Goal: Communication & Community: Answer question/provide support

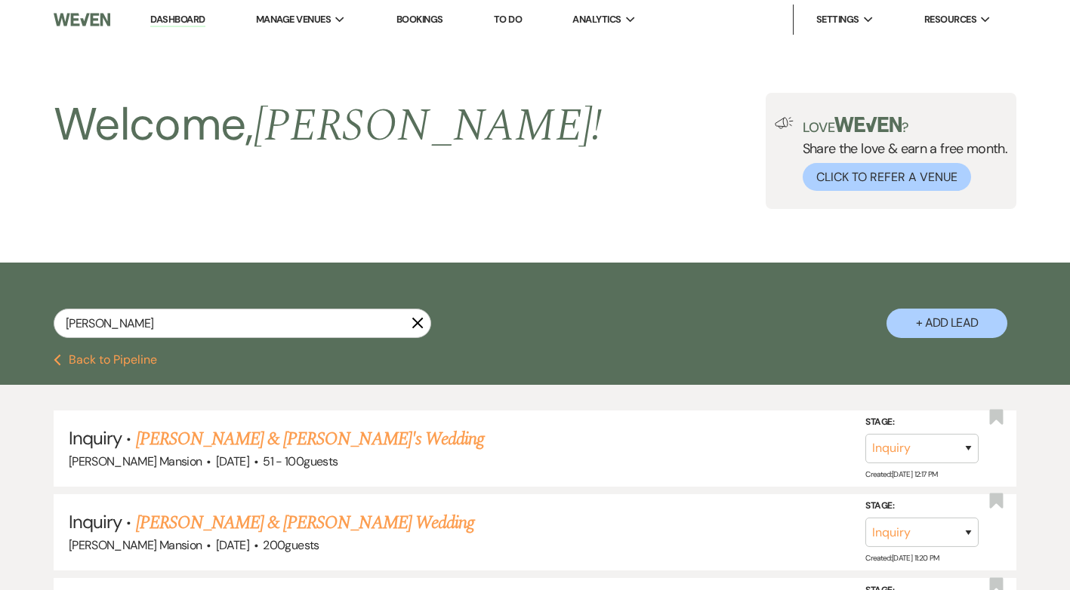
select select "8"
select select "4"
select select "9"
select select "8"
select select "6"
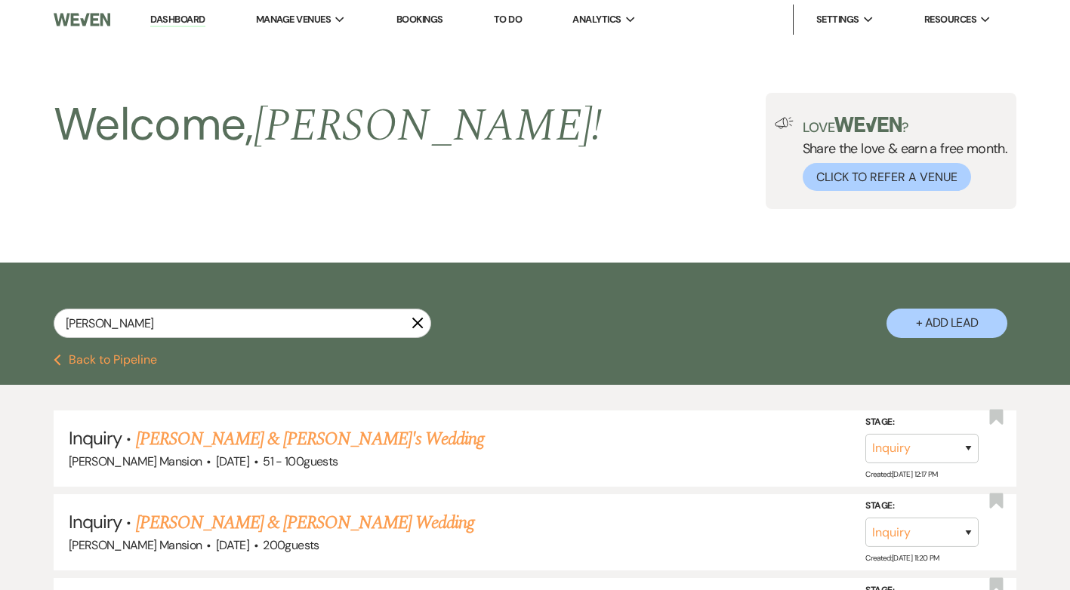
select select "8"
select select "5"
select select "8"
select select "4"
drag, startPoint x: 156, startPoint y: 324, endPoint x: 26, endPoint y: 323, distance: 129.8
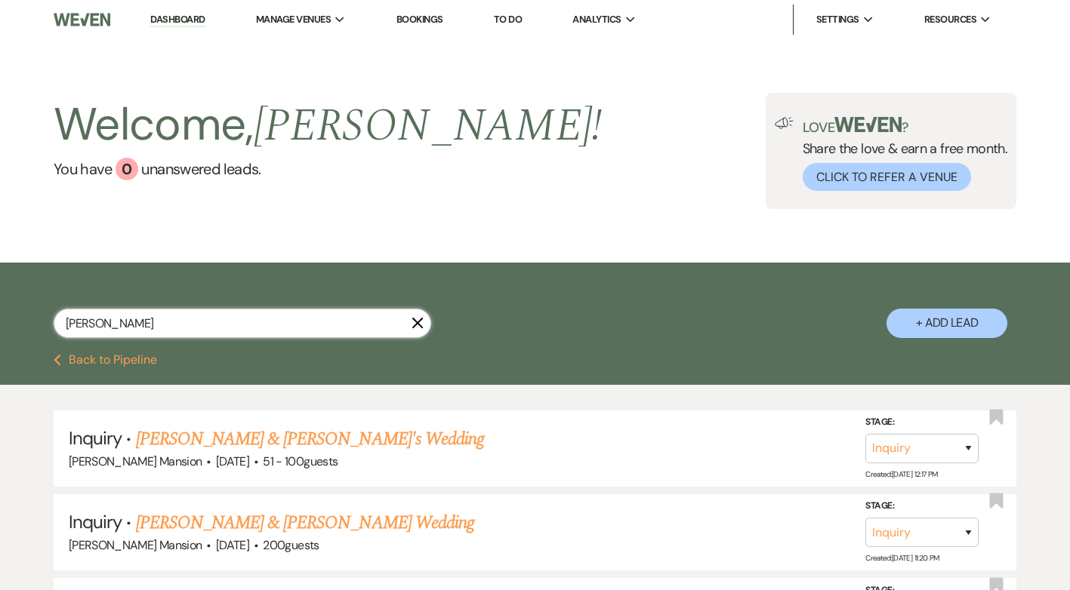
click at [26, 323] on div "[PERSON_NAME] + Add Lead" at bounding box center [535, 310] width 1070 height 80
type input "[PERSON_NAME]"
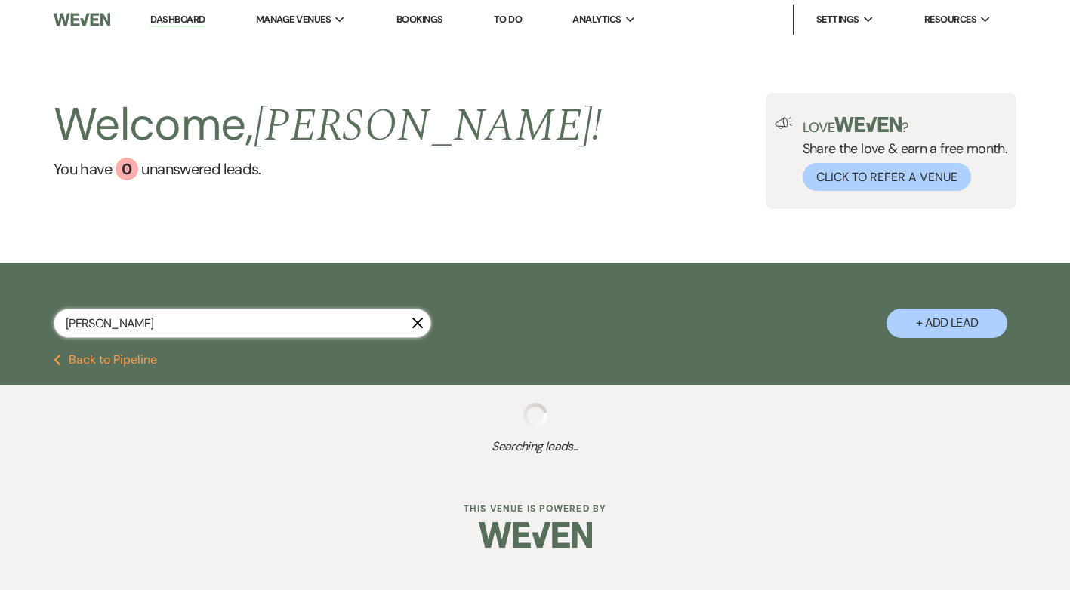
select select "8"
select select "10"
select select "8"
select select "6"
select select "8"
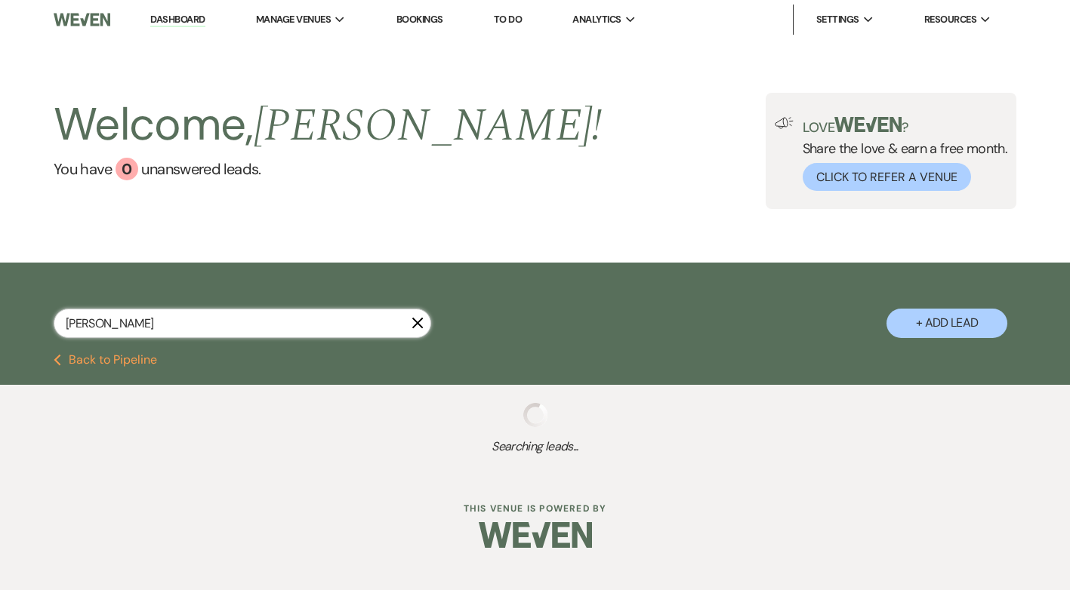
select select "5"
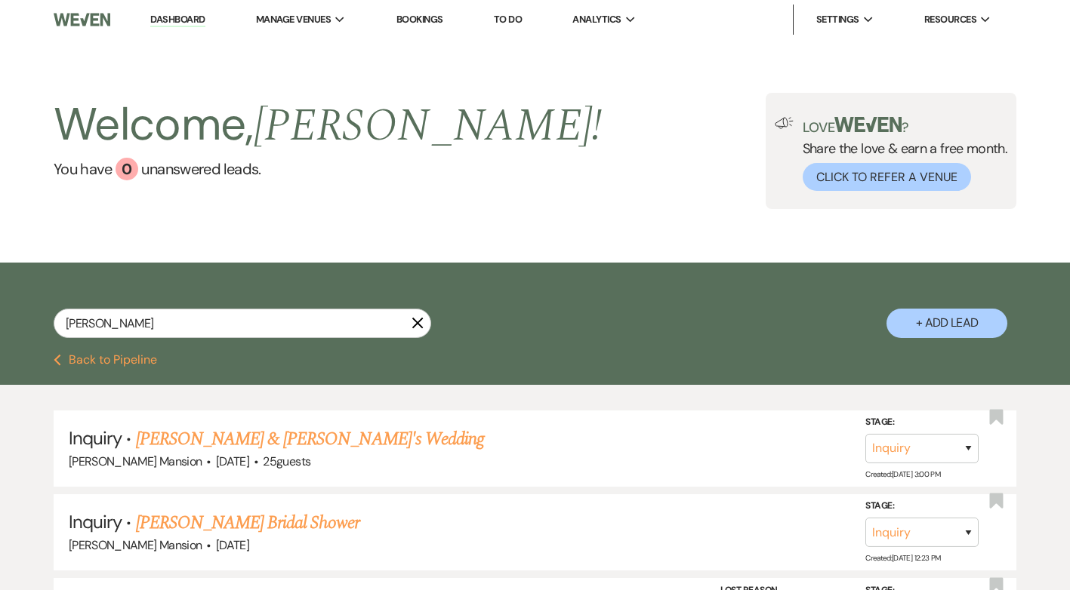
drag, startPoint x: 162, startPoint y: 21, endPoint x: 346, endPoint y: 110, distance: 204.6
click at [162, 21] on link "Dashboard" at bounding box center [177, 20] width 54 height 14
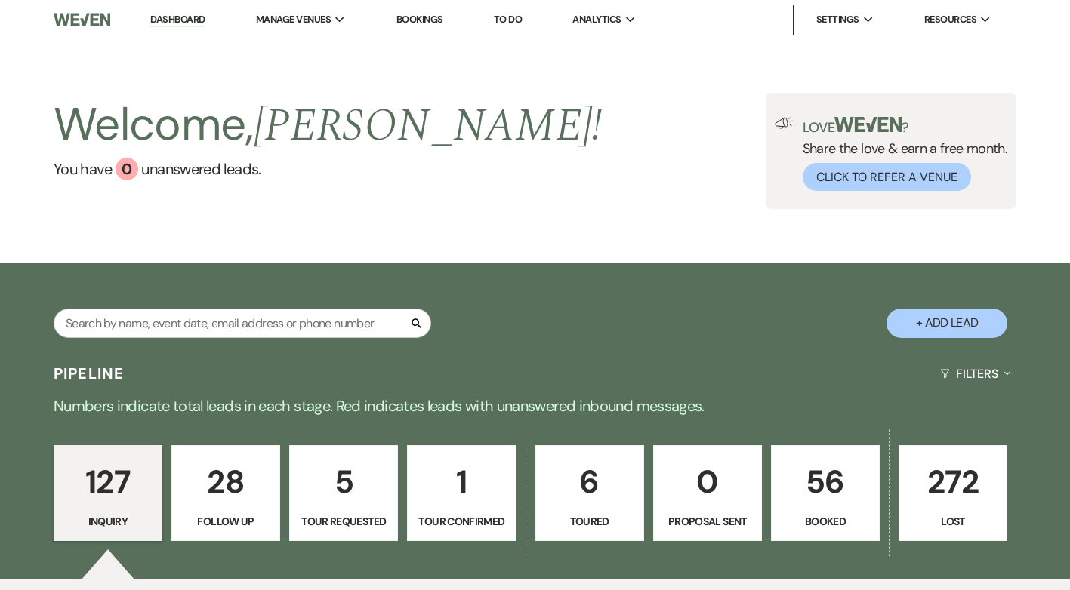
scroll to position [453, 0]
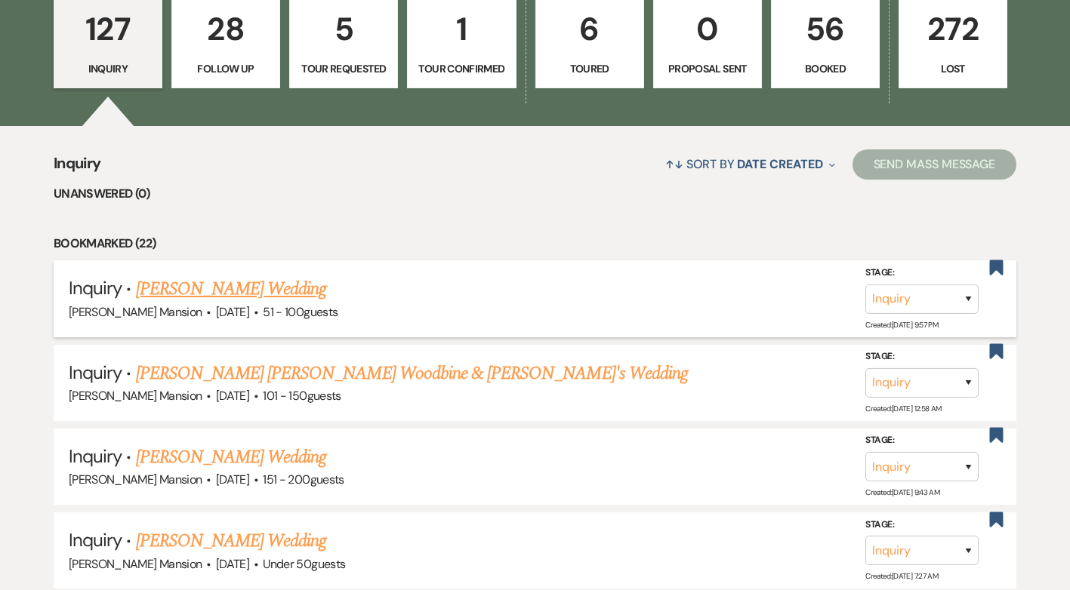
click at [195, 287] on link "[PERSON_NAME] Wedding" at bounding box center [231, 289] width 191 height 27
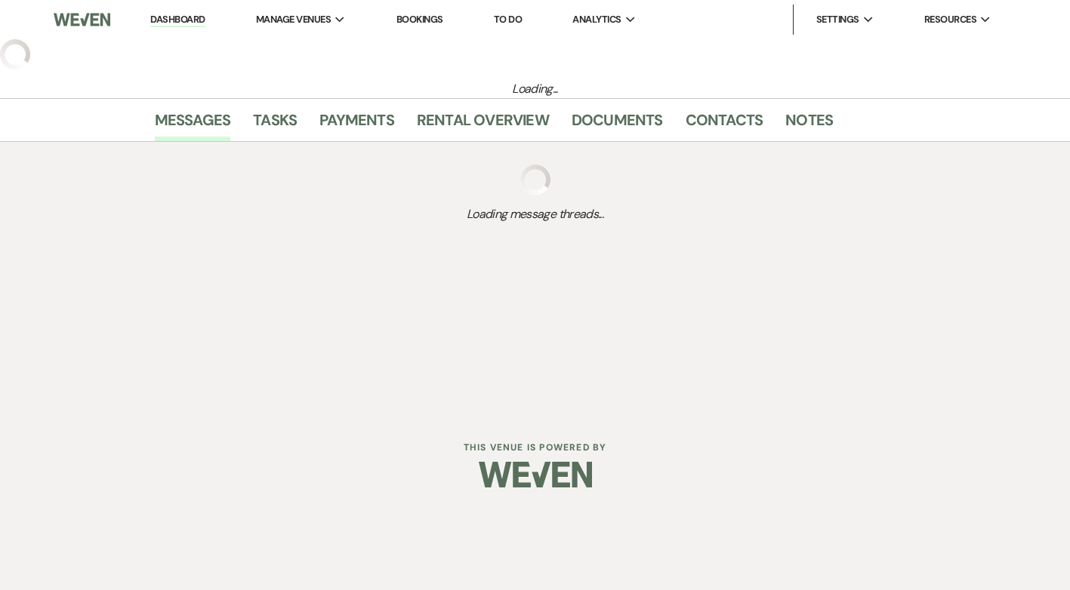
select select "2"
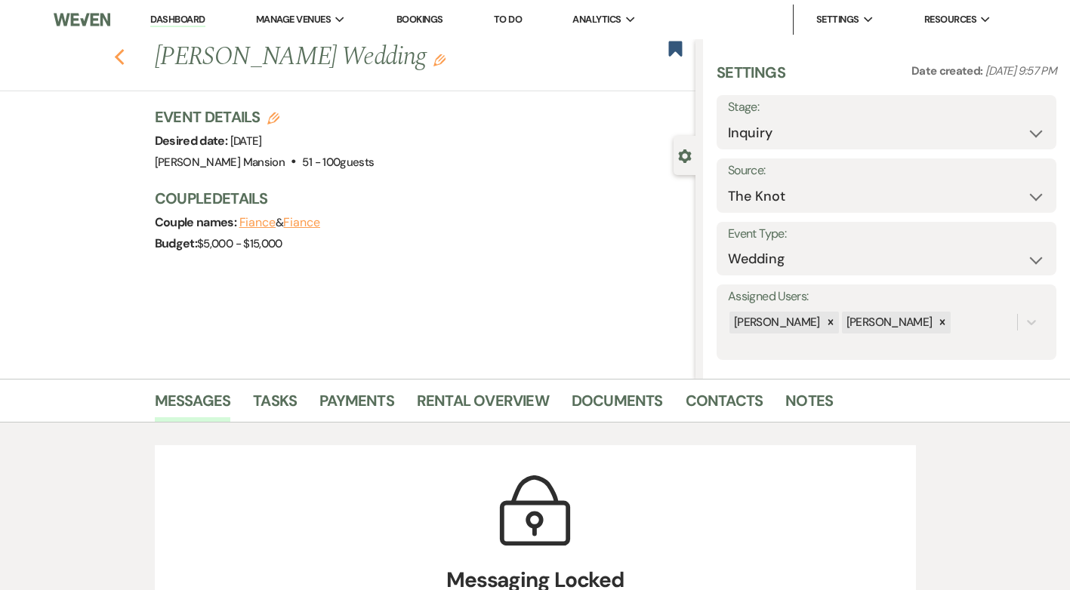
click at [125, 61] on icon "Previous" at bounding box center [119, 57] width 11 height 18
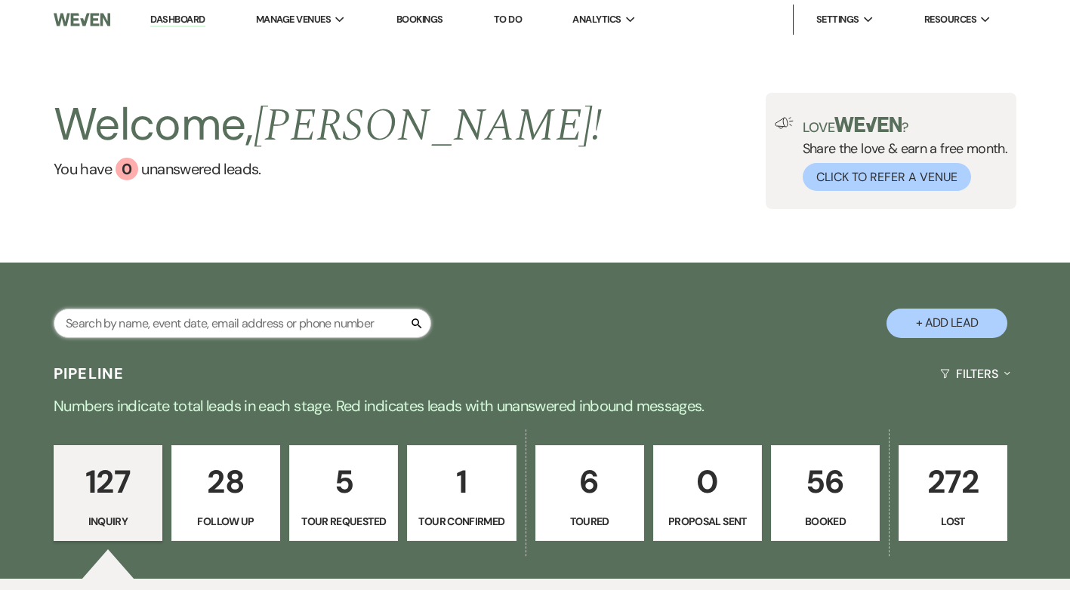
click at [186, 311] on input "text" at bounding box center [242, 323] width 377 height 29
type input "[PERSON_NAME]"
select select "8"
select select "4"
select select "9"
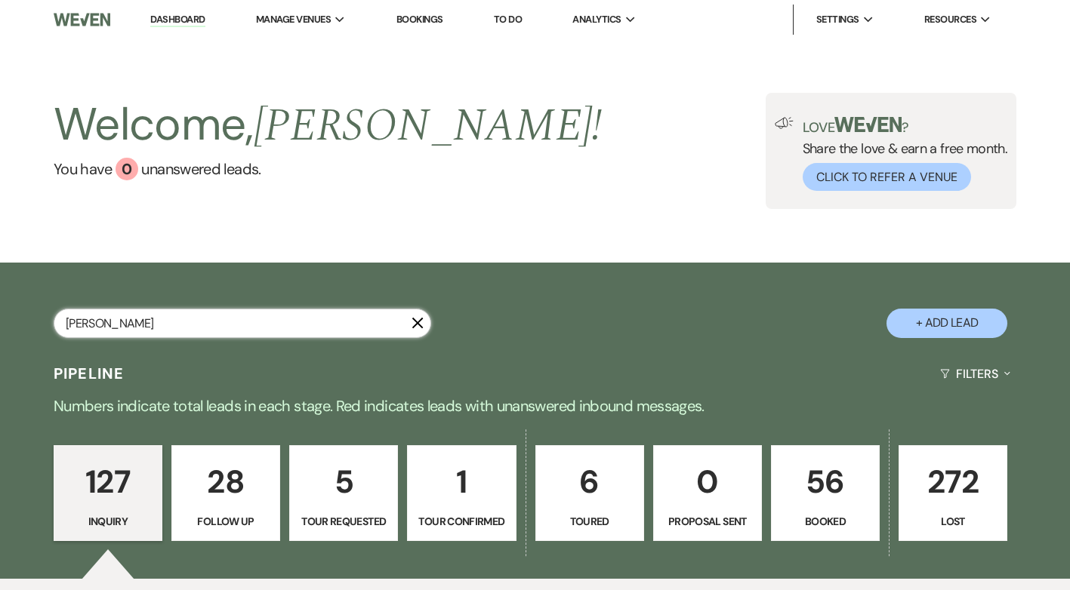
select select "8"
select select "6"
select select "8"
select select "5"
select select "8"
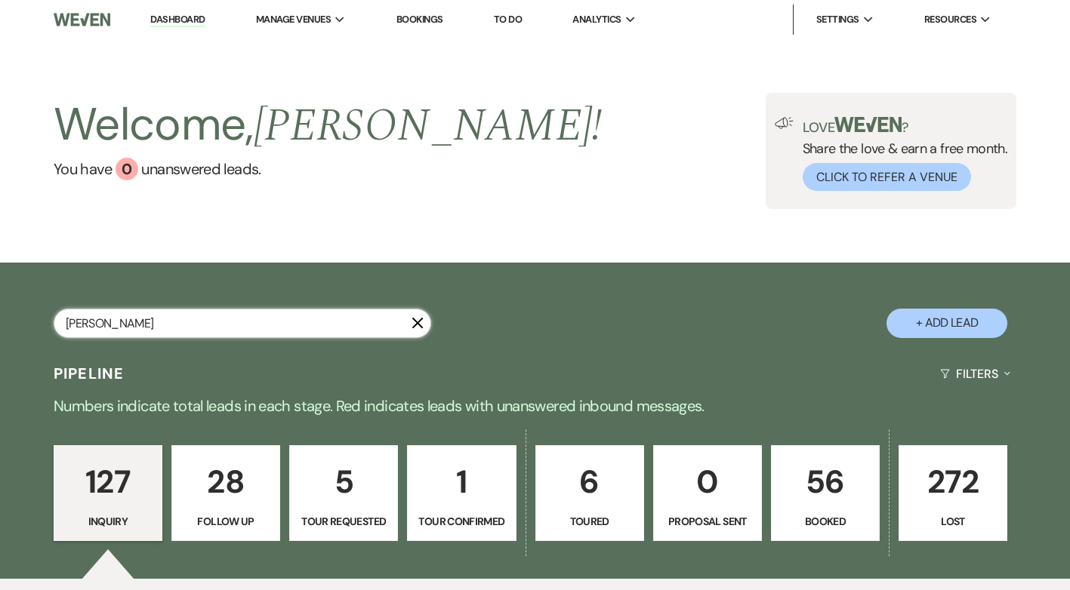
select select "4"
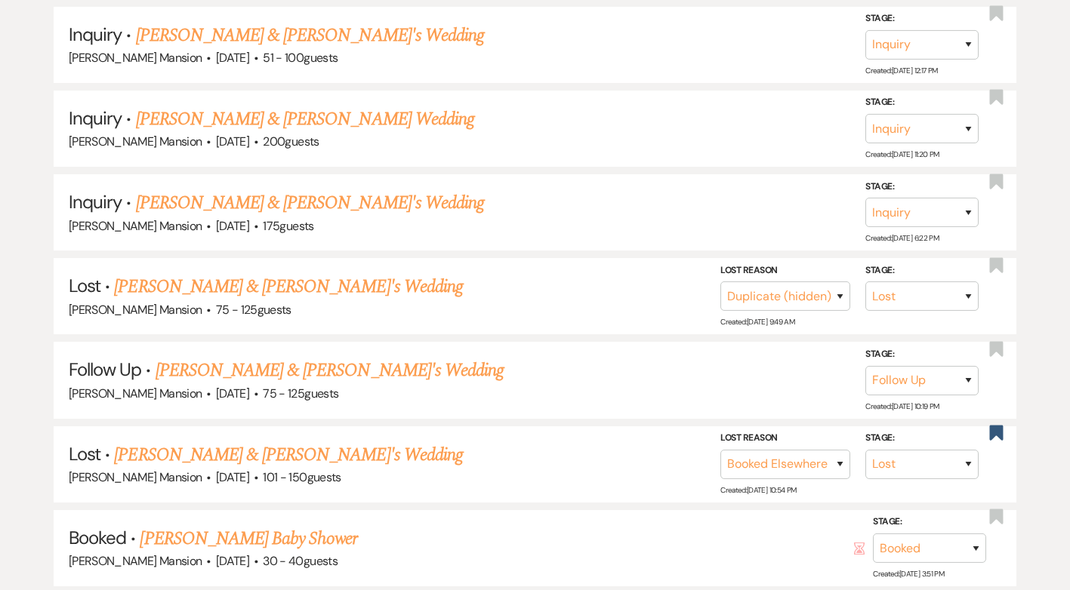
scroll to position [755, 0]
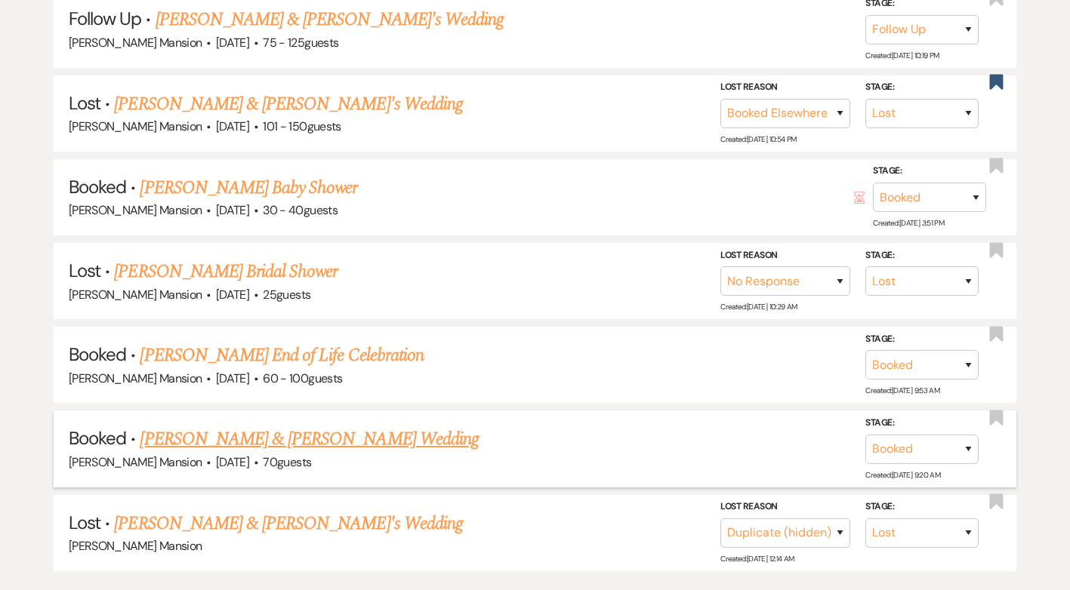
type input "[PERSON_NAME]"
click at [317, 442] on link "[PERSON_NAME] & [PERSON_NAME] Wedding" at bounding box center [309, 439] width 338 height 27
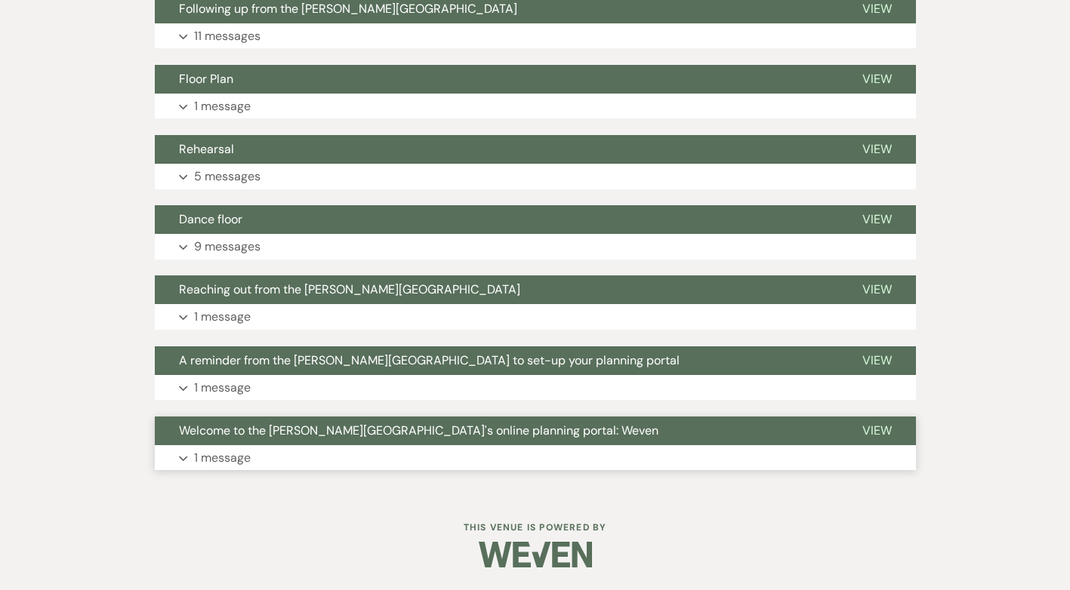
scroll to position [999, 0]
click at [206, 451] on p "1 message" at bounding box center [222, 458] width 57 height 20
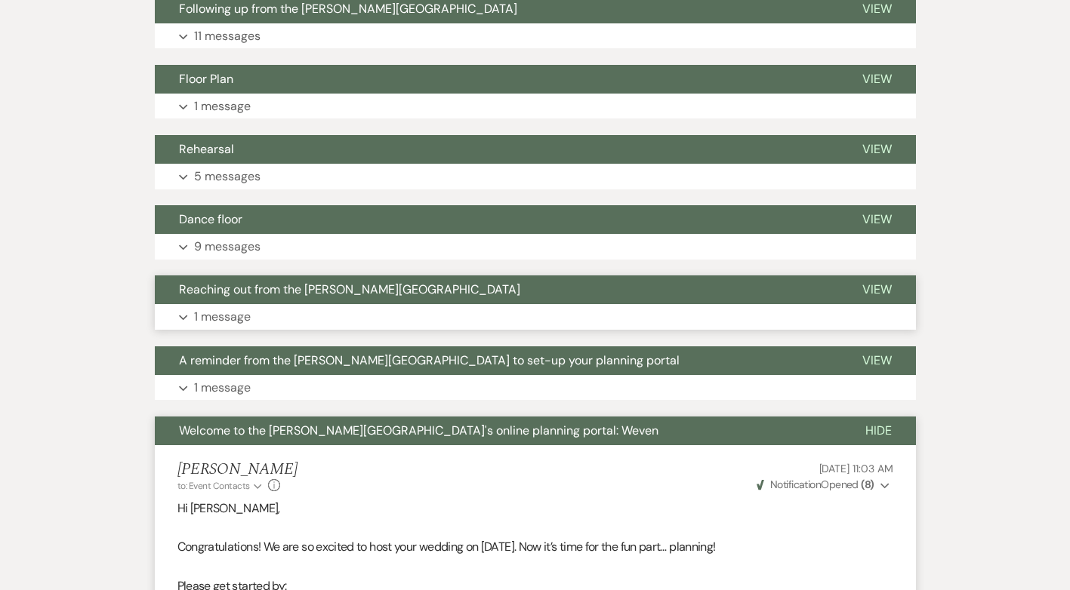
scroll to position [1042, 0]
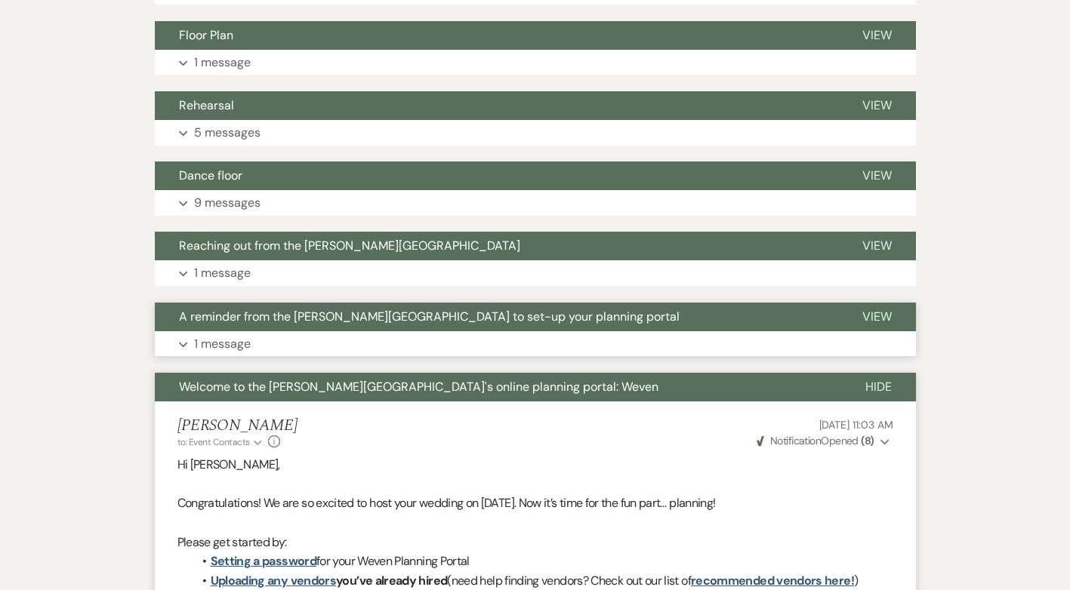
click at [217, 350] on p "1 message" at bounding box center [222, 344] width 57 height 20
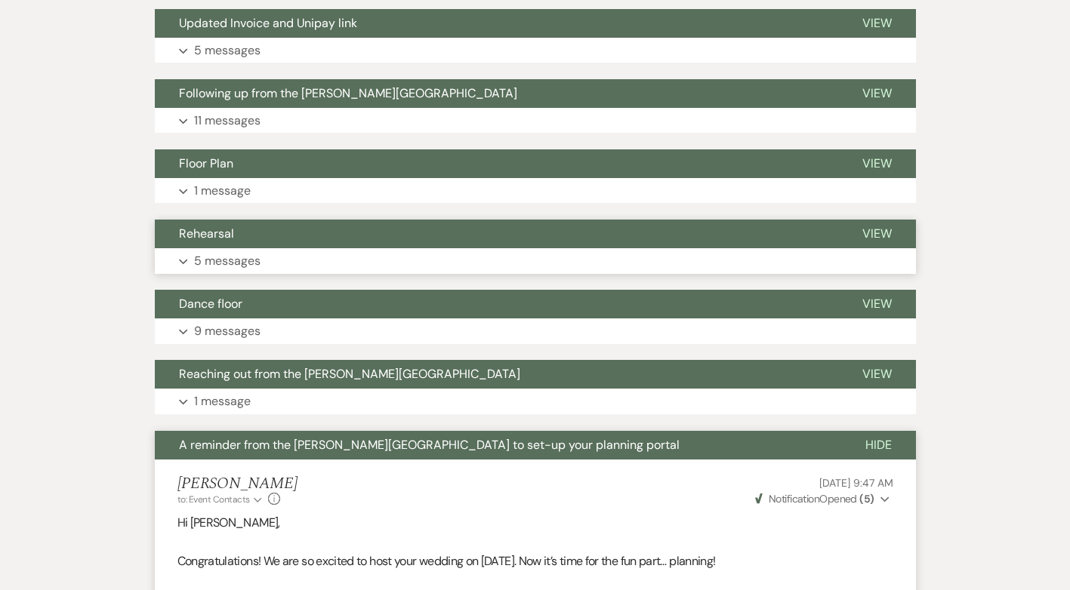
scroll to position [967, 0]
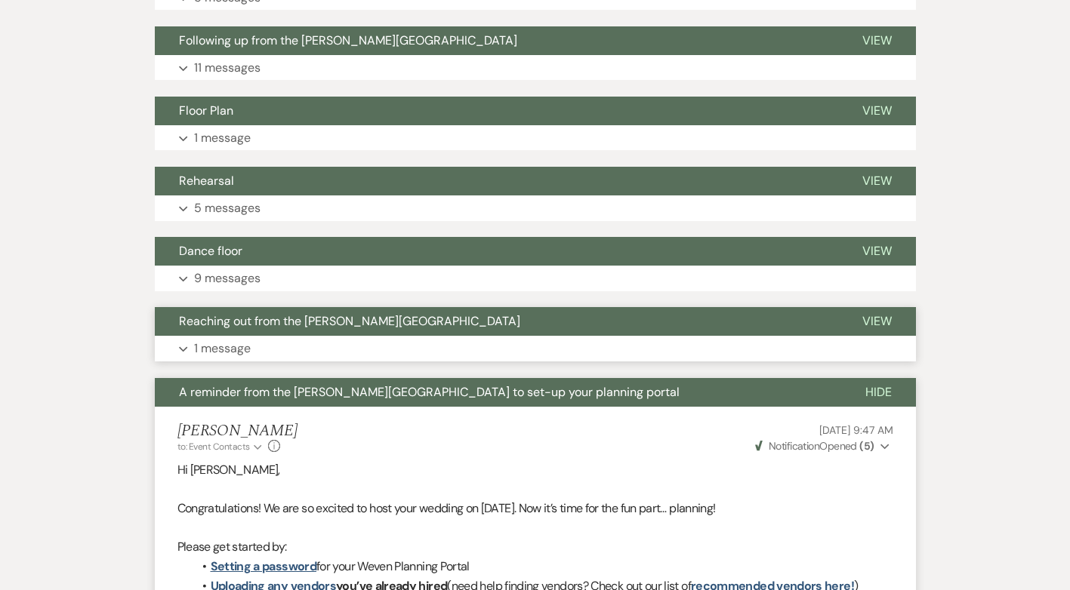
click at [229, 347] on p "1 message" at bounding box center [222, 349] width 57 height 20
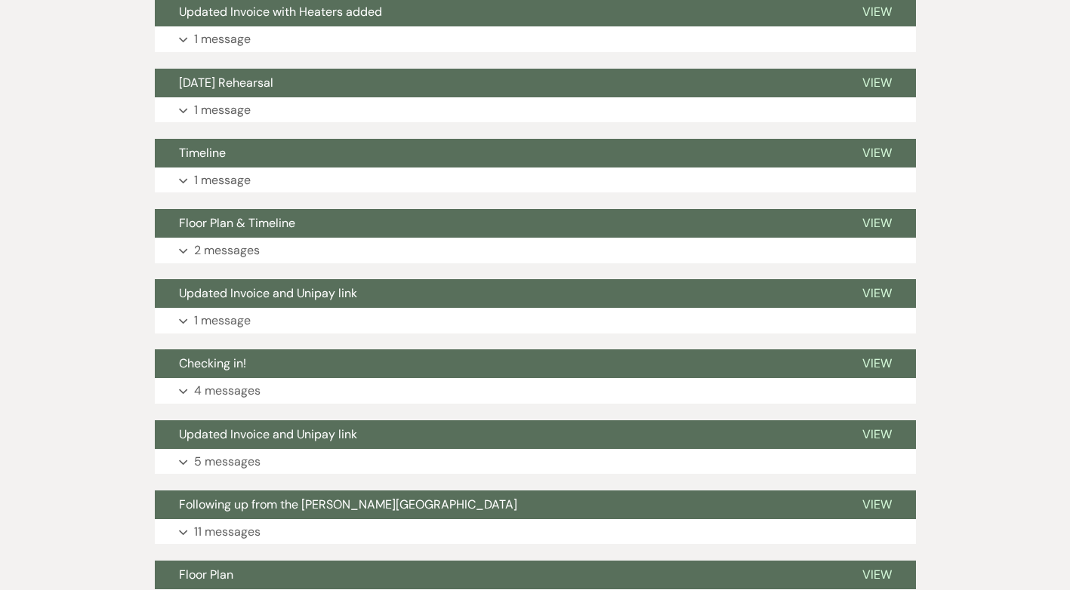
scroll to position [122, 0]
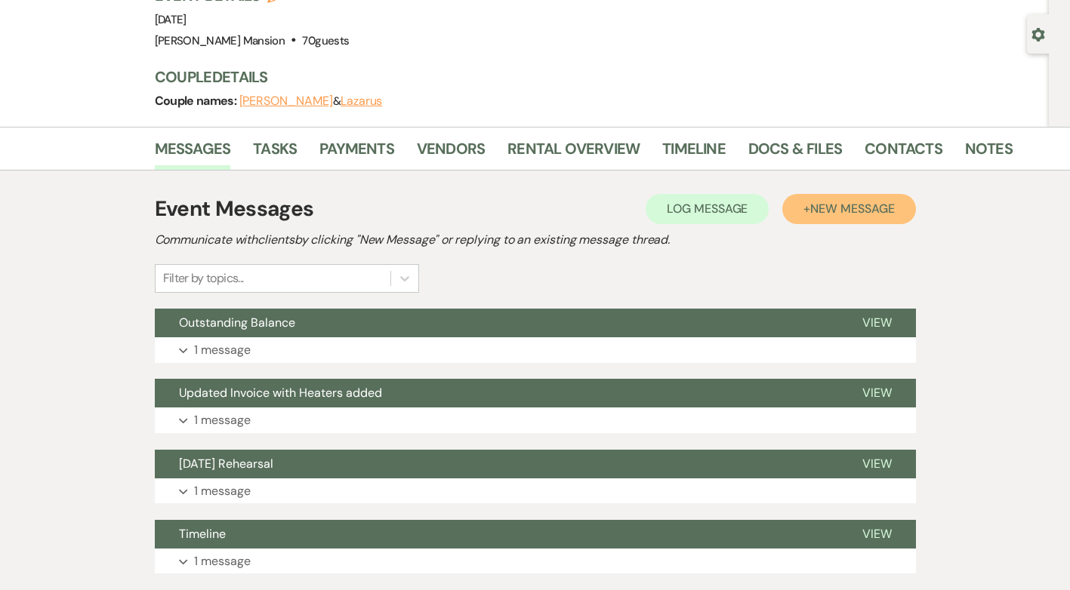
click at [851, 206] on span "New Message" at bounding box center [852, 209] width 84 height 16
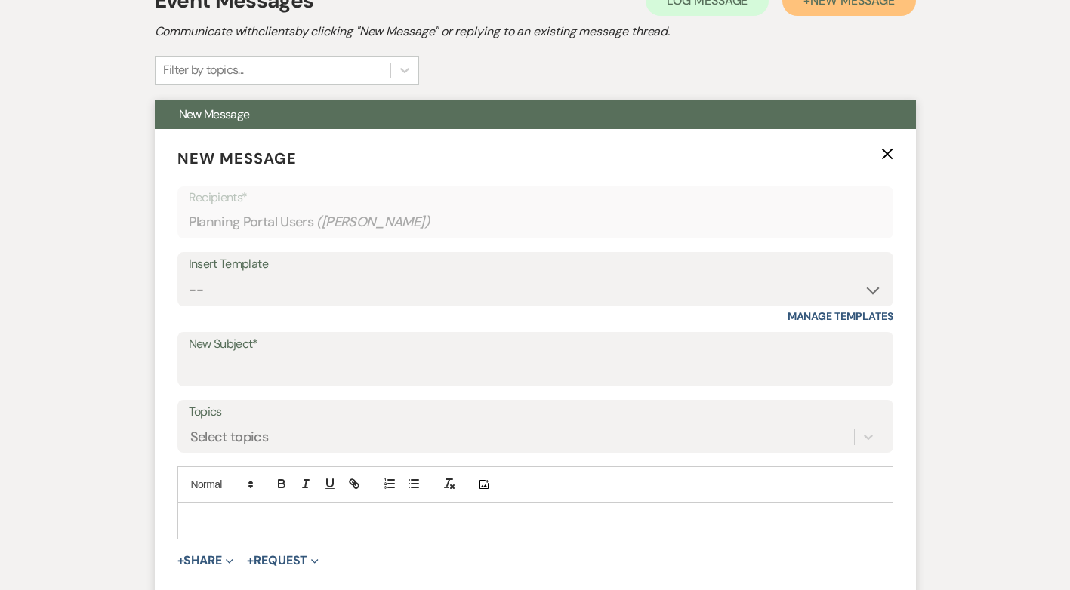
scroll to position [348, 0]
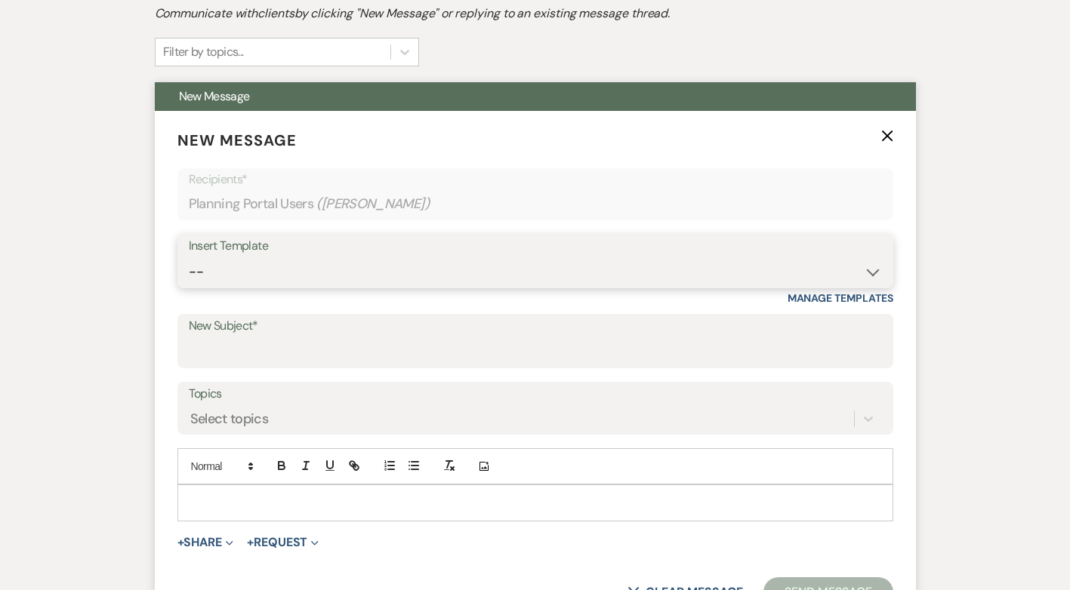
click at [874, 276] on select "-- Initial Inquiry Response Tour Request Response Follow Up Contract (Pre-Booke…" at bounding box center [535, 271] width 693 height 29
select select "4240"
click at [189, 257] on select "-- Initial Inquiry Response Tour Request Response Follow Up Contract (Pre-Booke…" at bounding box center [535, 271] width 693 height 29
type input "Congratulations from [PERSON_NAME][GEOGRAPHIC_DATA]"
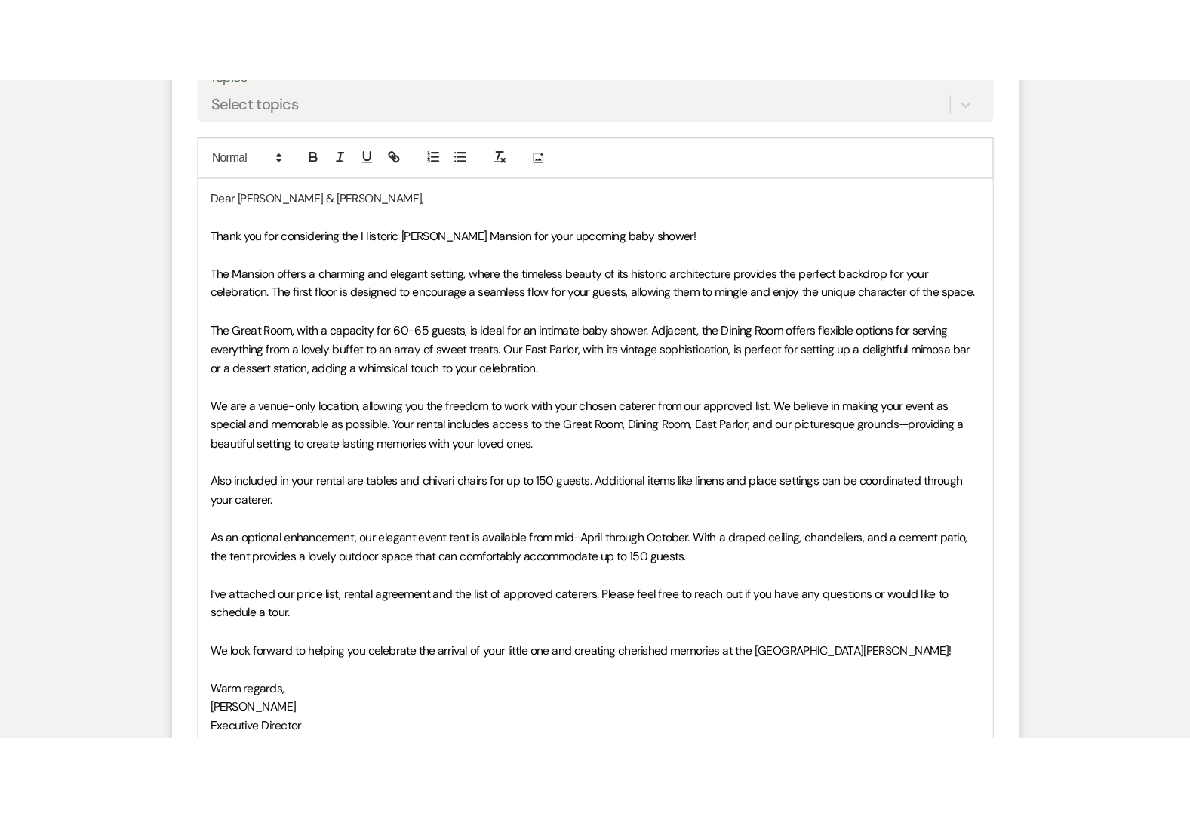
scroll to position [801, 0]
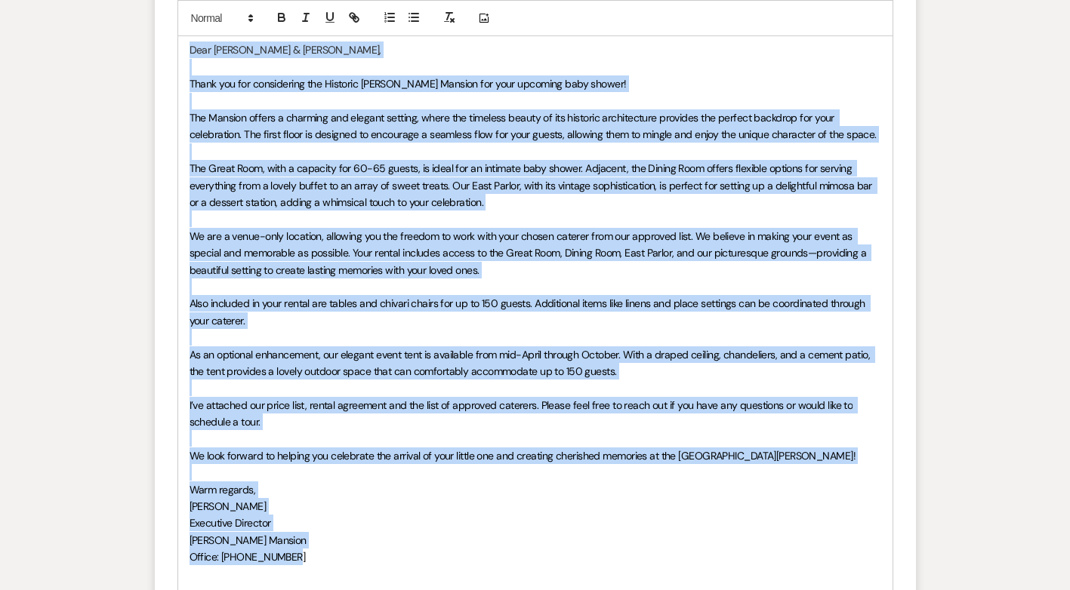
drag, startPoint x: 304, startPoint y: 556, endPoint x: 183, endPoint y: 51, distance: 520.2
click at [183, 51] on div "Dear [PERSON_NAME] & [PERSON_NAME], Thank you for considering the Historic [PER…" at bounding box center [535, 311] width 714 height 559
copy div "Lore Ipsu & Dolorsi, Ametc adi eli seddoeiusmo tem Incididu Utl Etdolo Magnaal …"
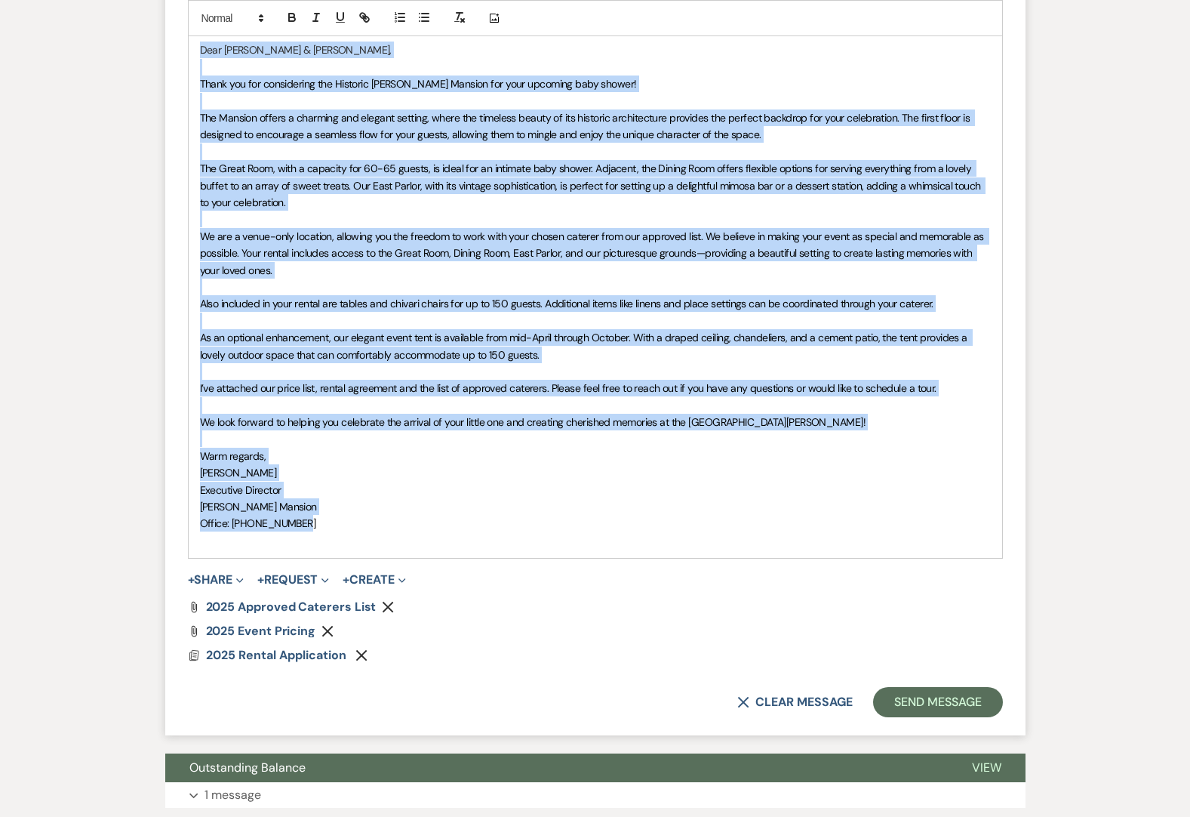
click at [584, 511] on p "[PERSON_NAME] Mansion" at bounding box center [595, 506] width 791 height 17
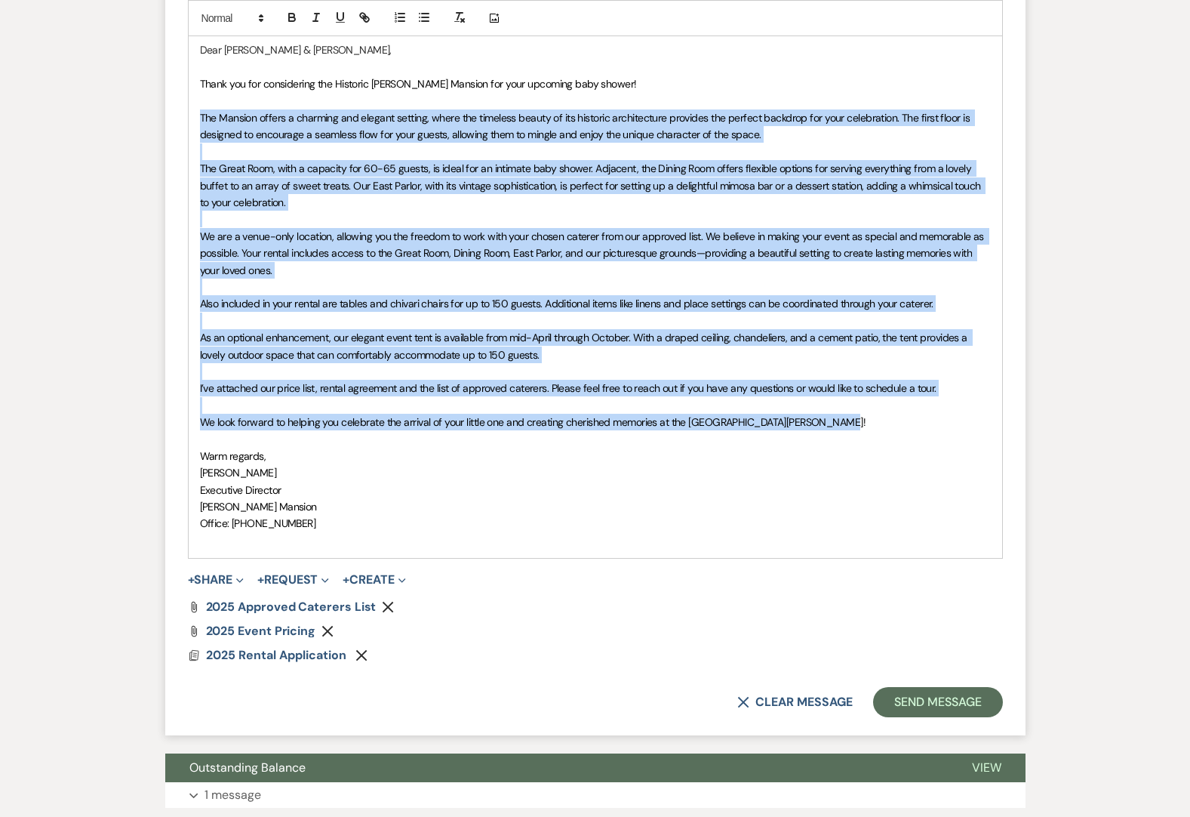
drag, startPoint x: 842, startPoint y: 426, endPoint x: 202, endPoint y: 120, distance: 710.1
click at [202, 120] on div "Dear [PERSON_NAME] & [PERSON_NAME], Thank you for considering the Historic [PER…" at bounding box center [596, 294] width 814 height 525
copy div "Lor Ipsumdo sitame c adipisci eli seddoei tempori, utlab etd magnaali enimad mi…"
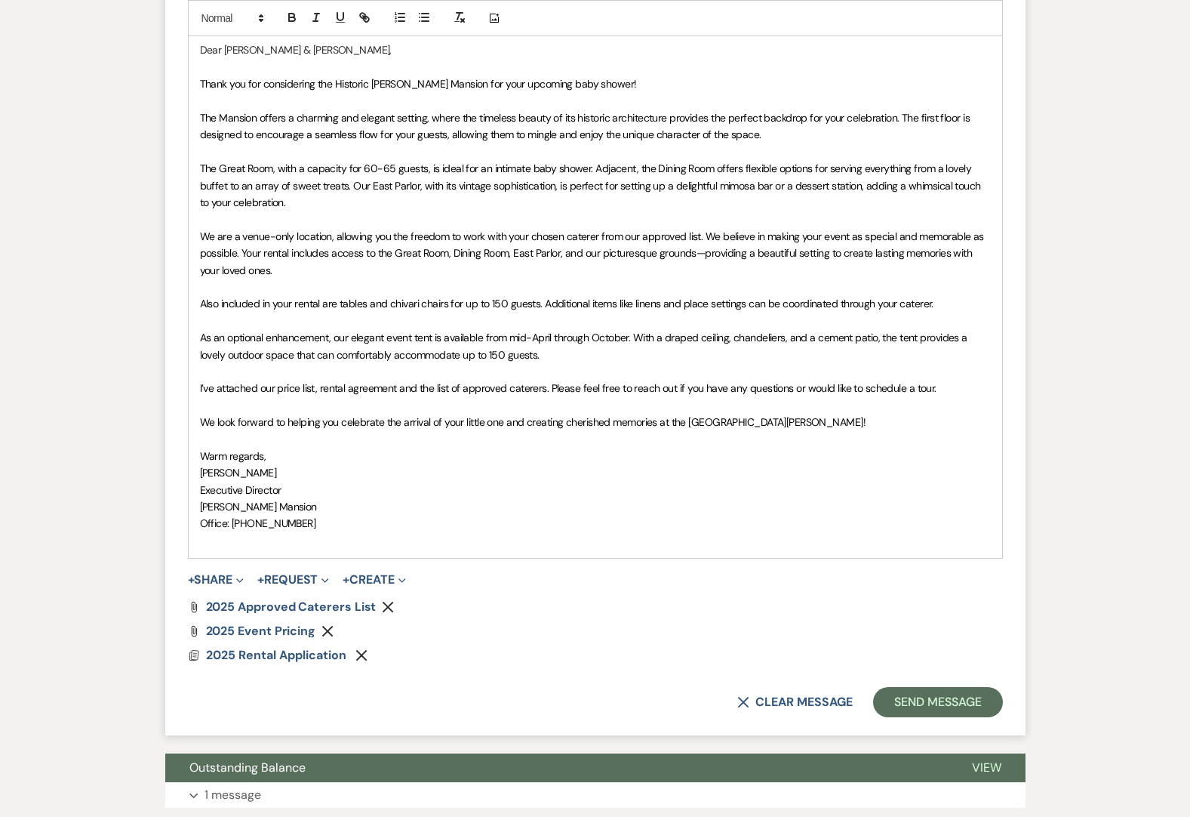
click at [303, 523] on span "Office: [PHONE_NUMBER]" at bounding box center [258, 523] width 116 height 14
drag, startPoint x: 303, startPoint y: 523, endPoint x: 205, endPoint y: 457, distance: 117.5
click at [205, 457] on div "Dear [PERSON_NAME] & [PERSON_NAME], Thank you for considering the Historic [PER…" at bounding box center [596, 294] width 814 height 525
copy div "Warm regards, [PERSON_NAME] Executive Director [PERSON_NAME] Mansion Office: [P…"
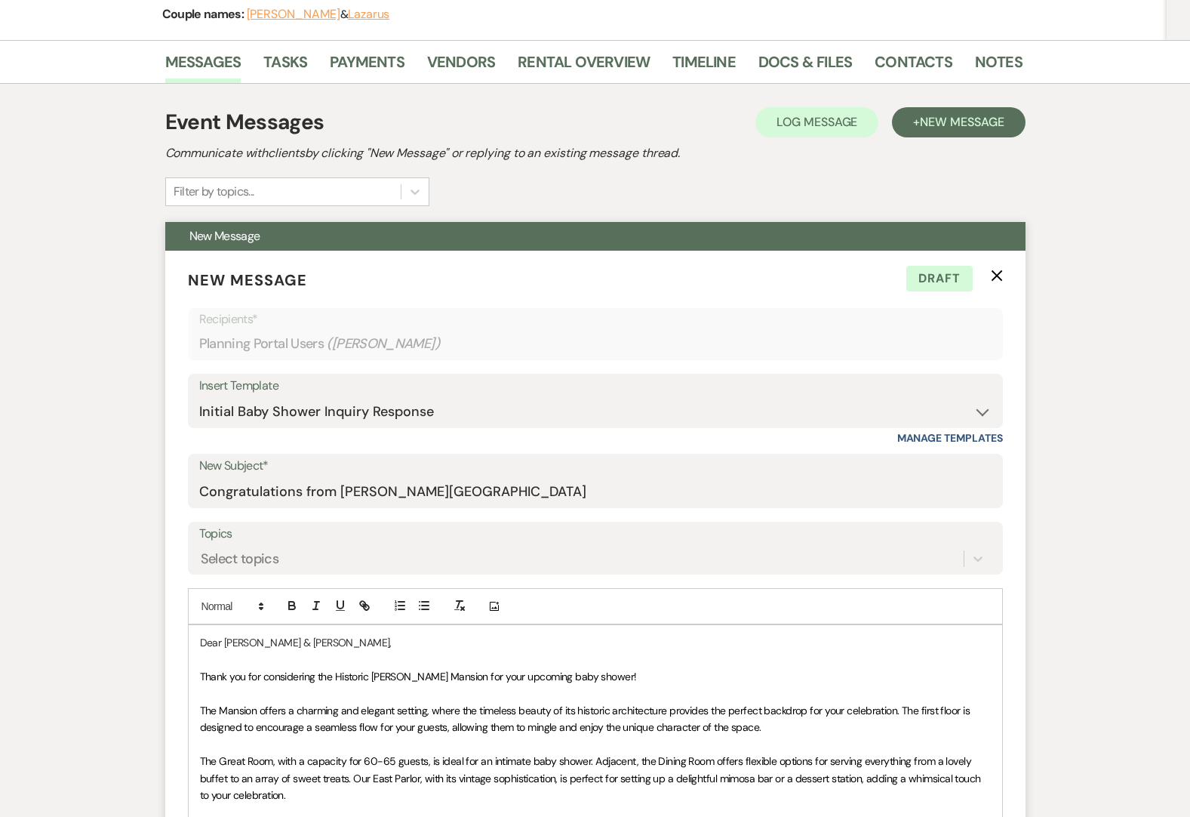
scroll to position [226, 0]
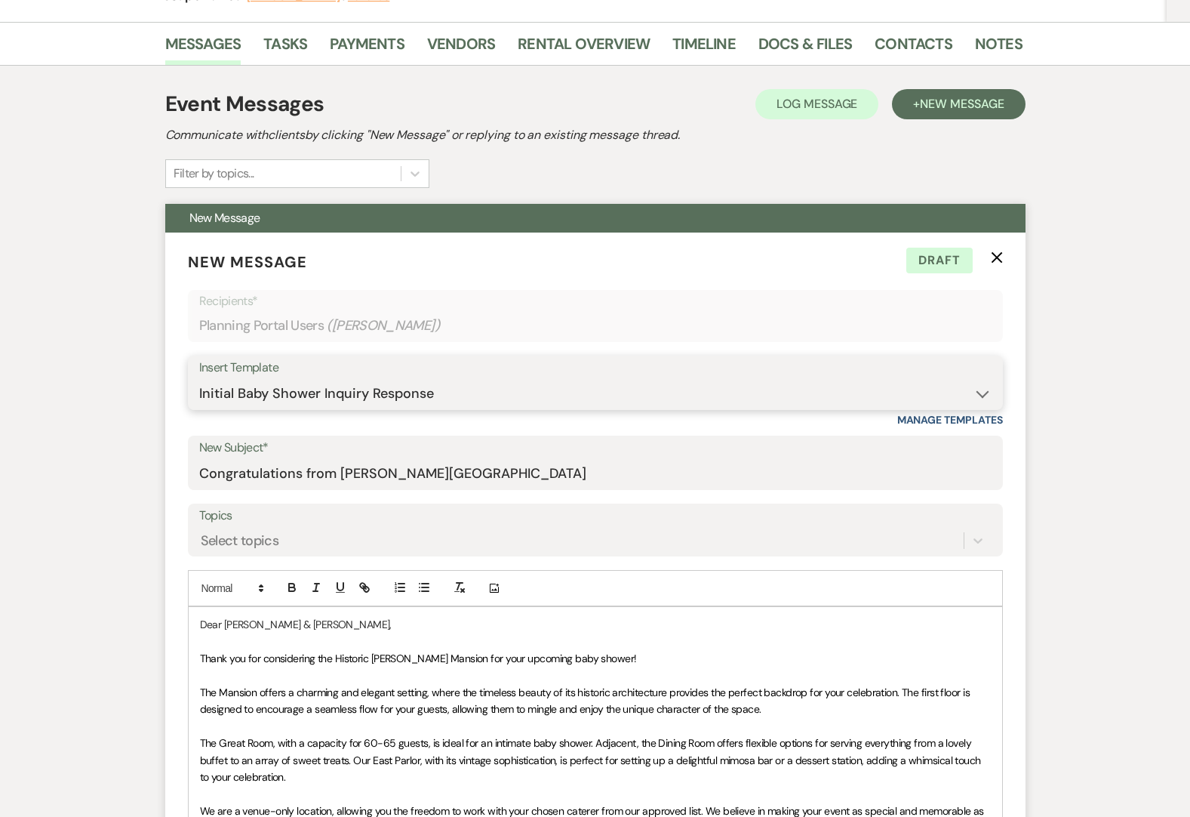
click at [989, 391] on select "-- Initial Inquiry Response Tour Request Response Follow Up Contract (Pre-Booke…" at bounding box center [595, 393] width 793 height 29
click at [199, 379] on select "-- Initial Inquiry Response Tour Request Response Follow Up Contract (Pre-Booke…" at bounding box center [595, 393] width 793 height 29
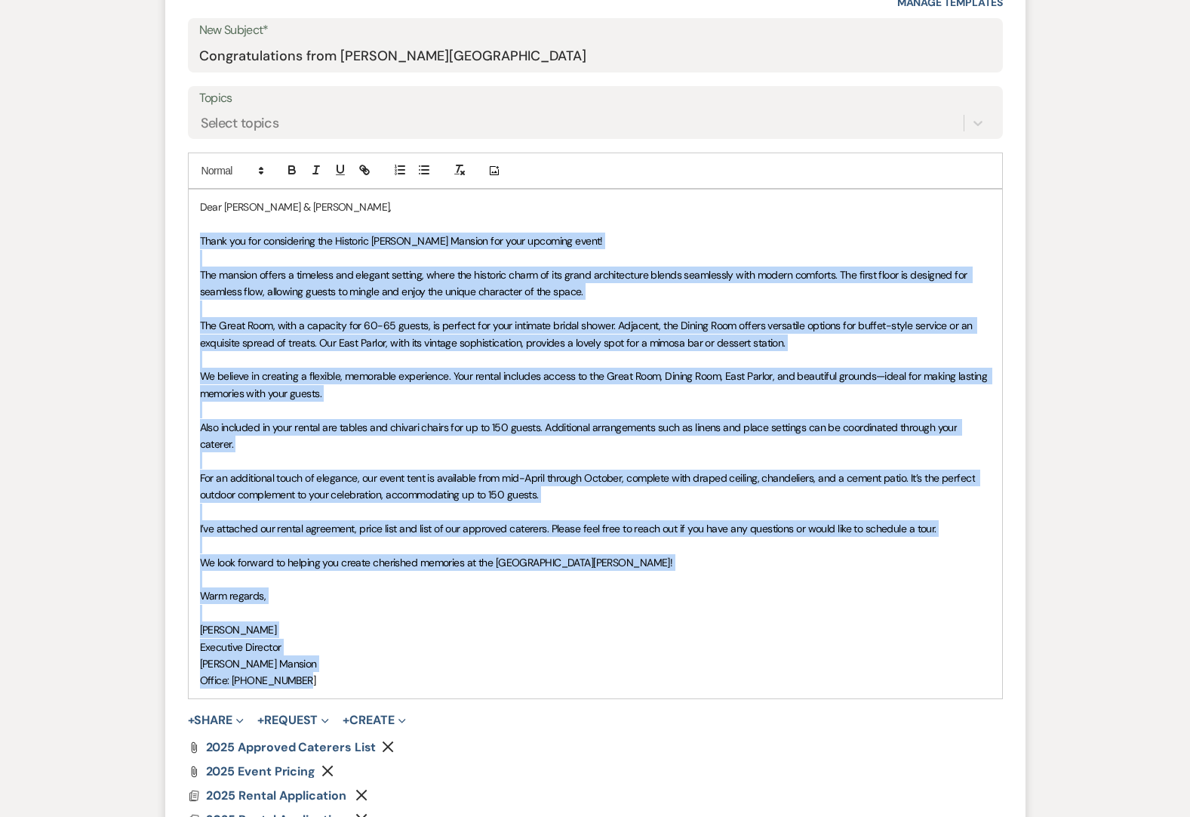
scroll to position [676, 0]
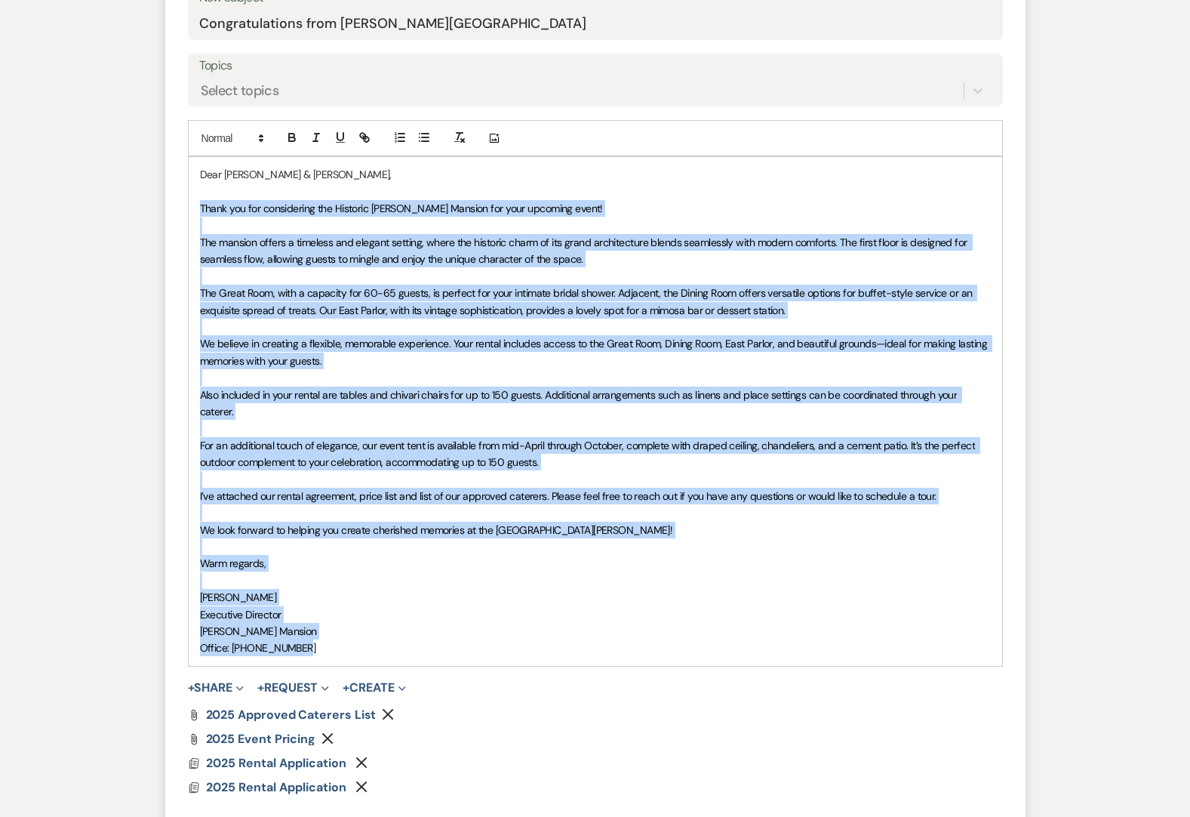
drag, startPoint x: 200, startPoint y: 430, endPoint x: 346, endPoint y: 657, distance: 269.3
click at [346, 590] on div "Dear [PERSON_NAME] & [PERSON_NAME], Thank you for considering the Historic [PER…" at bounding box center [596, 411] width 814 height 508
copy div "Lorem ips dol sitametcons adi Elitsedd Eiu Tempor Incidid utl etdo magnaali eni…"
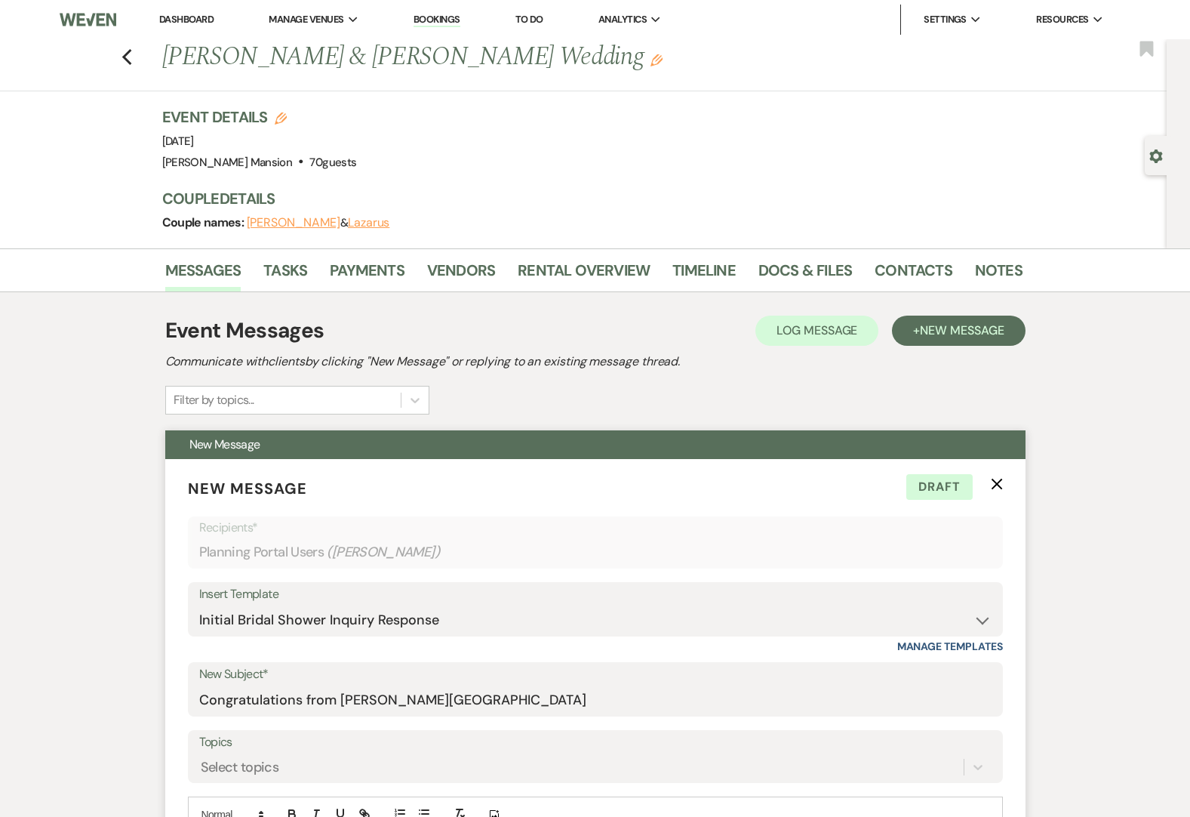
scroll to position [226, 0]
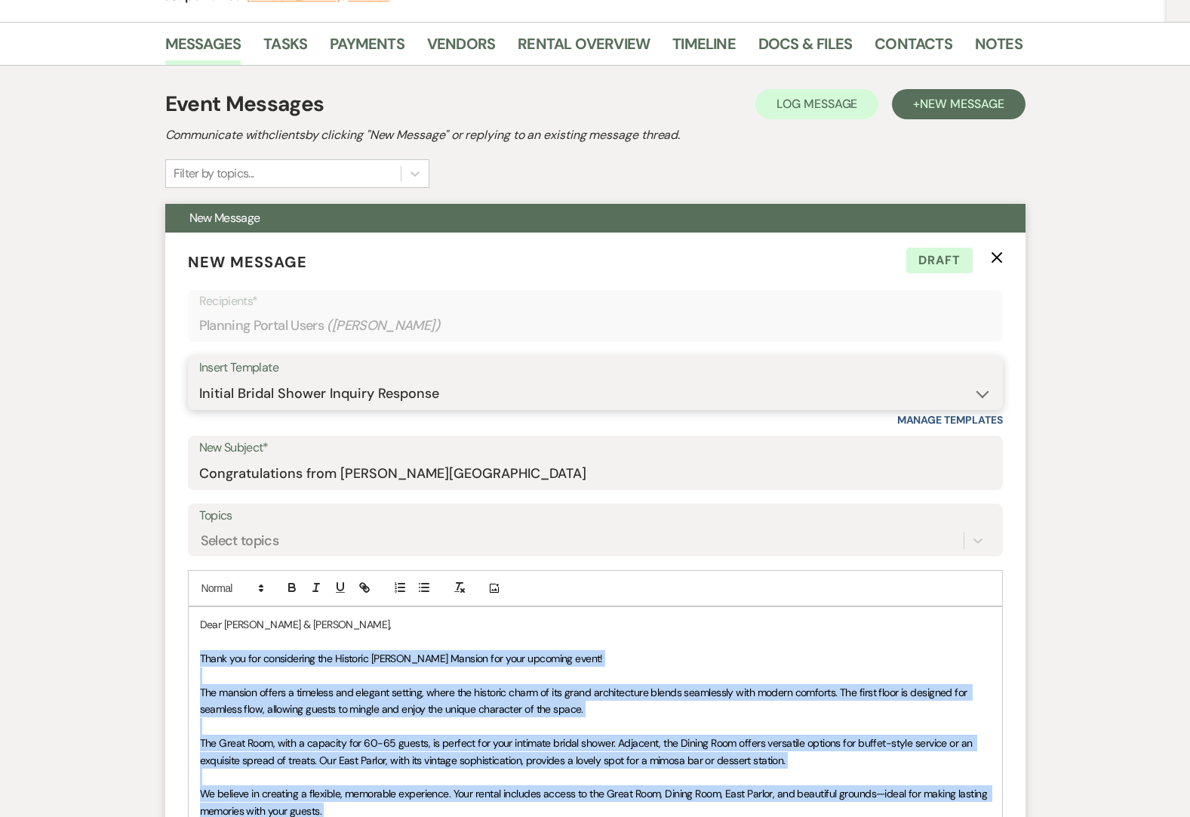
click at [987, 396] on select "-- Initial Inquiry Response Tour Request Response Follow Up Contract (Pre-Booke…" at bounding box center [595, 393] width 793 height 29
select select "4818"
click at [199, 379] on select "-- Initial Inquiry Response Tour Request Response Follow Up Contract (Pre-Booke…" at bounding box center [595, 393] width 793 height 29
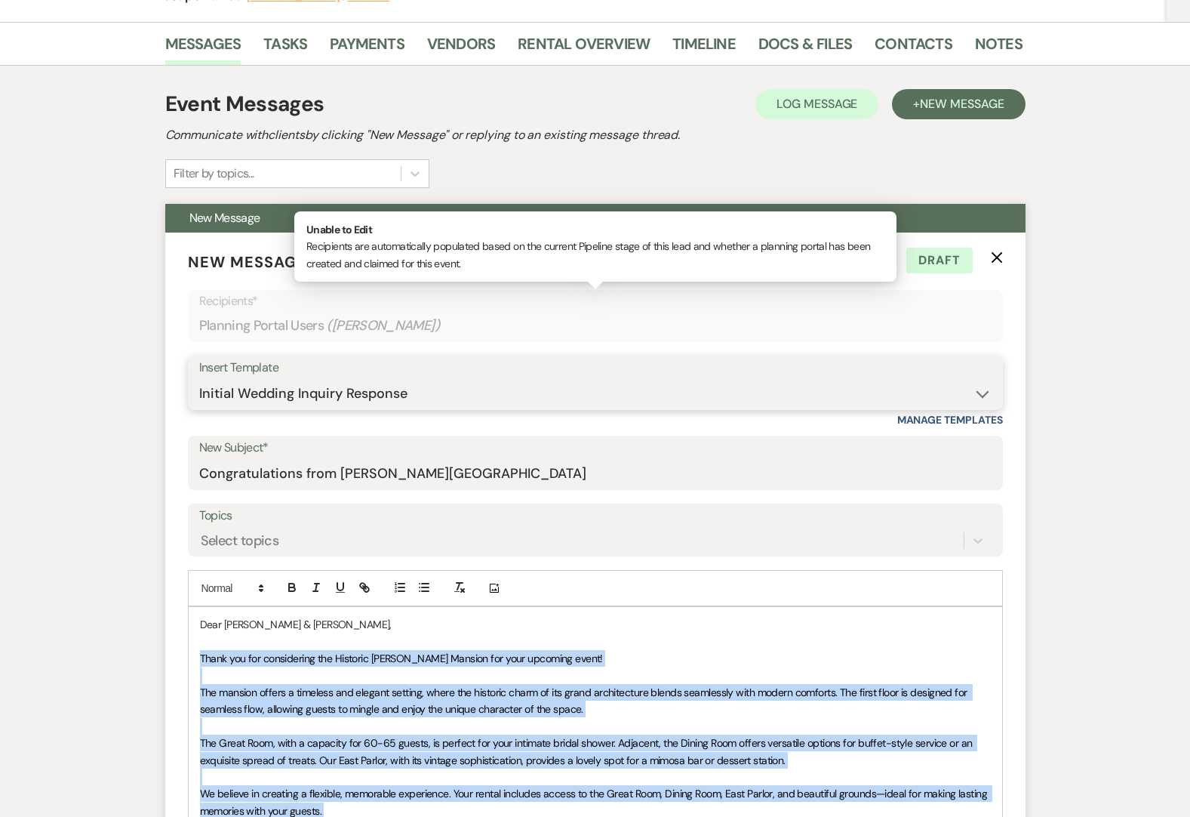
type input "Congratulations from The [PERSON_NAME][GEOGRAPHIC_DATA]"
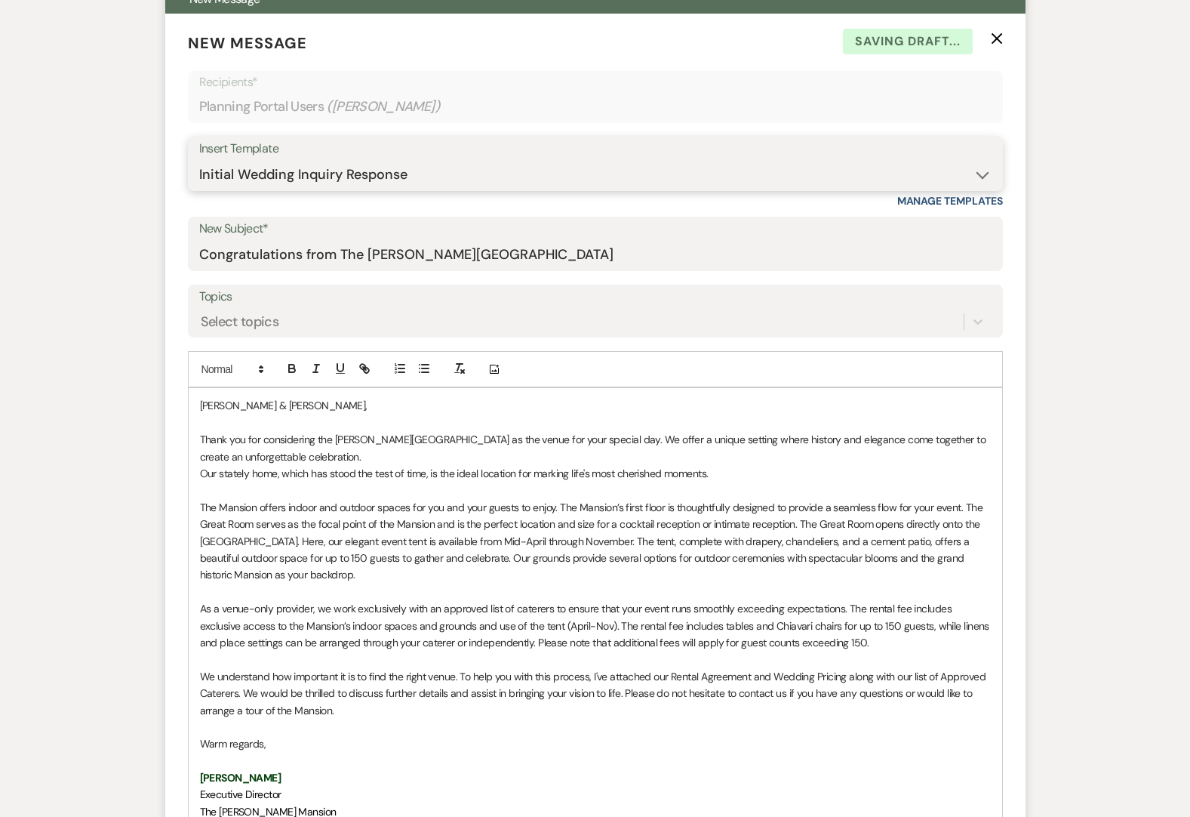
scroll to position [528, 0]
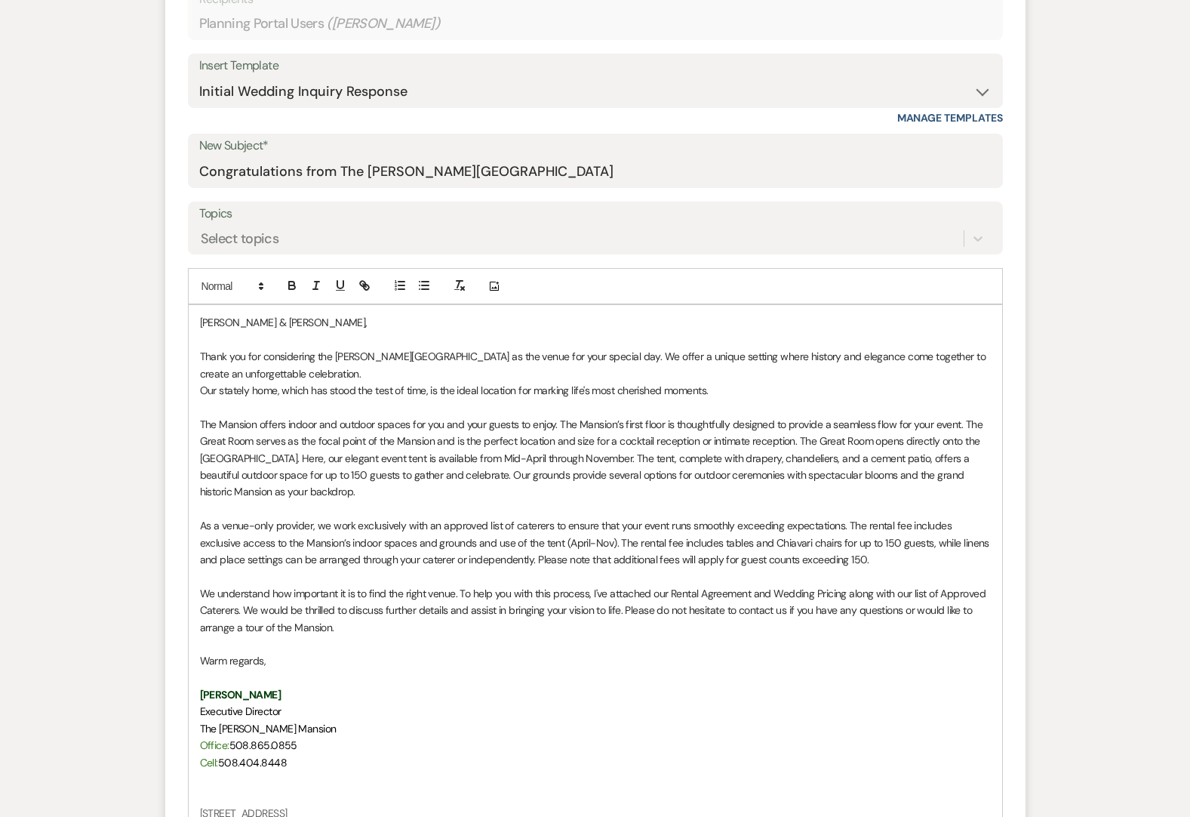
click at [292, 590] on p "Cell: [PHONE_NUMBER]" at bounding box center [595, 762] width 791 height 17
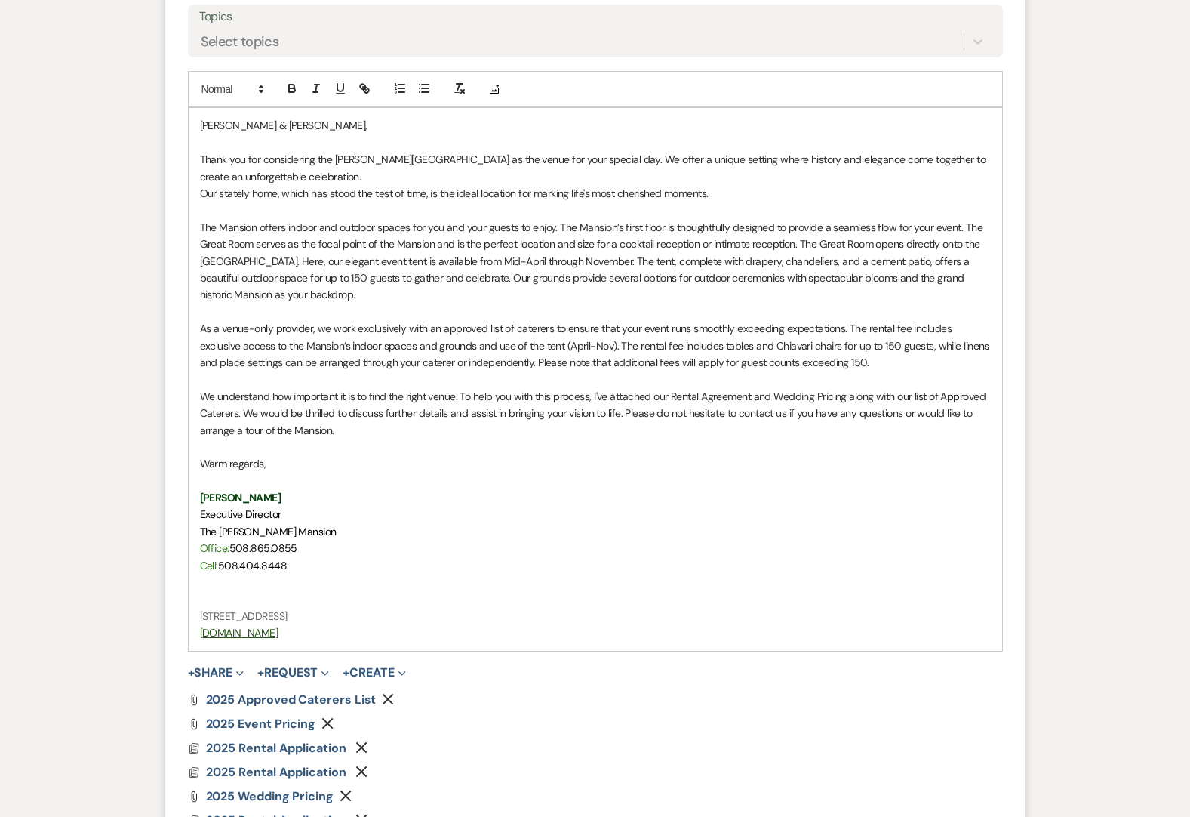
scroll to position [755, 0]
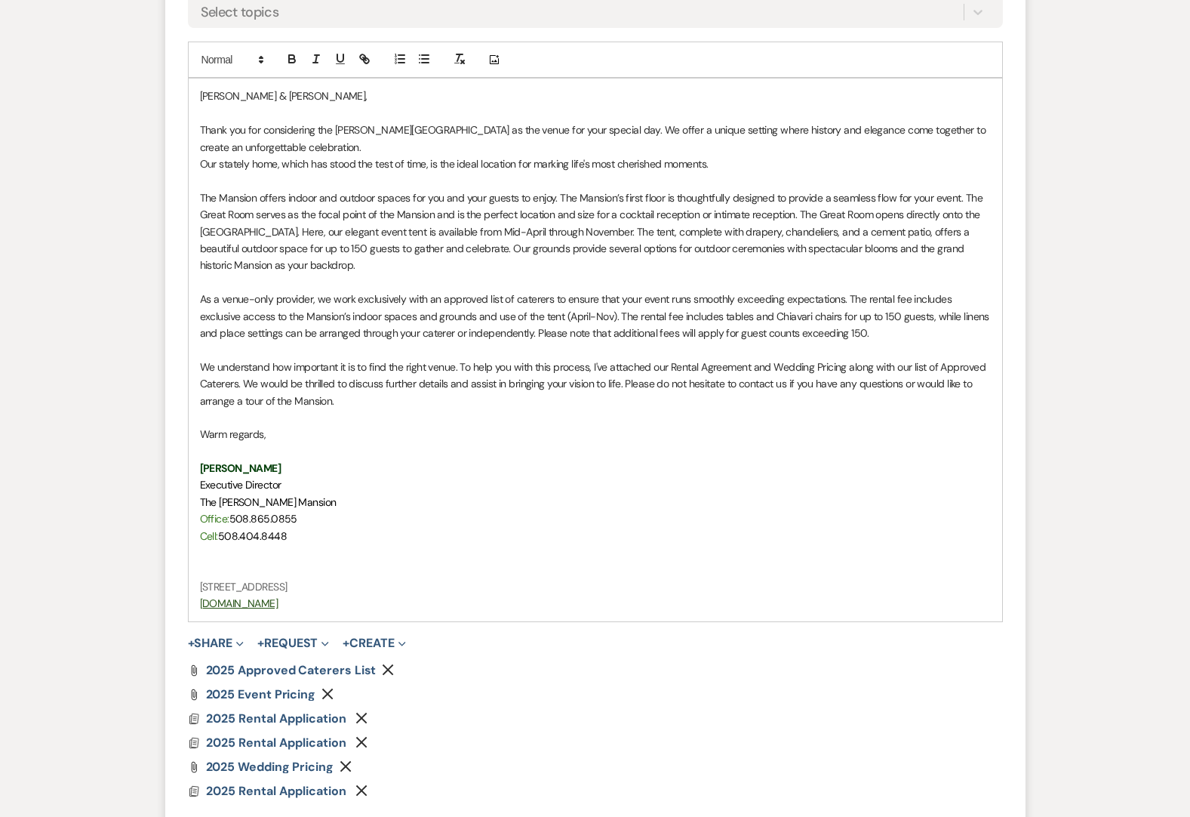
drag, startPoint x: 328, startPoint y: 604, endPoint x: 194, endPoint y: 121, distance: 501.3
click at [194, 121] on div "[PERSON_NAME] & [PERSON_NAME], Thank you for considering the [PERSON_NAME][GEOG…" at bounding box center [596, 350] width 814 height 542
copy div "Lorem ips dol sitametcons adi Eli Seddoe Tempori ut lab etdol mag aliq enimadm …"
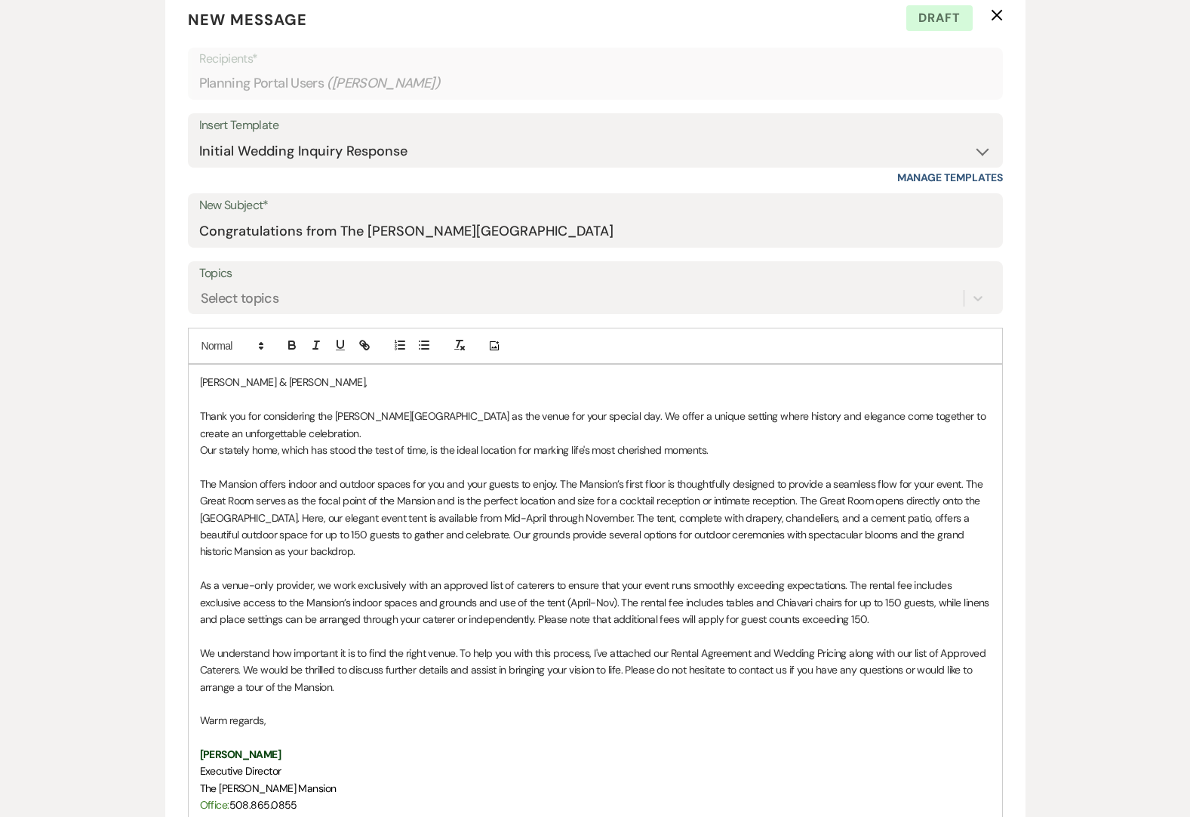
scroll to position [377, 0]
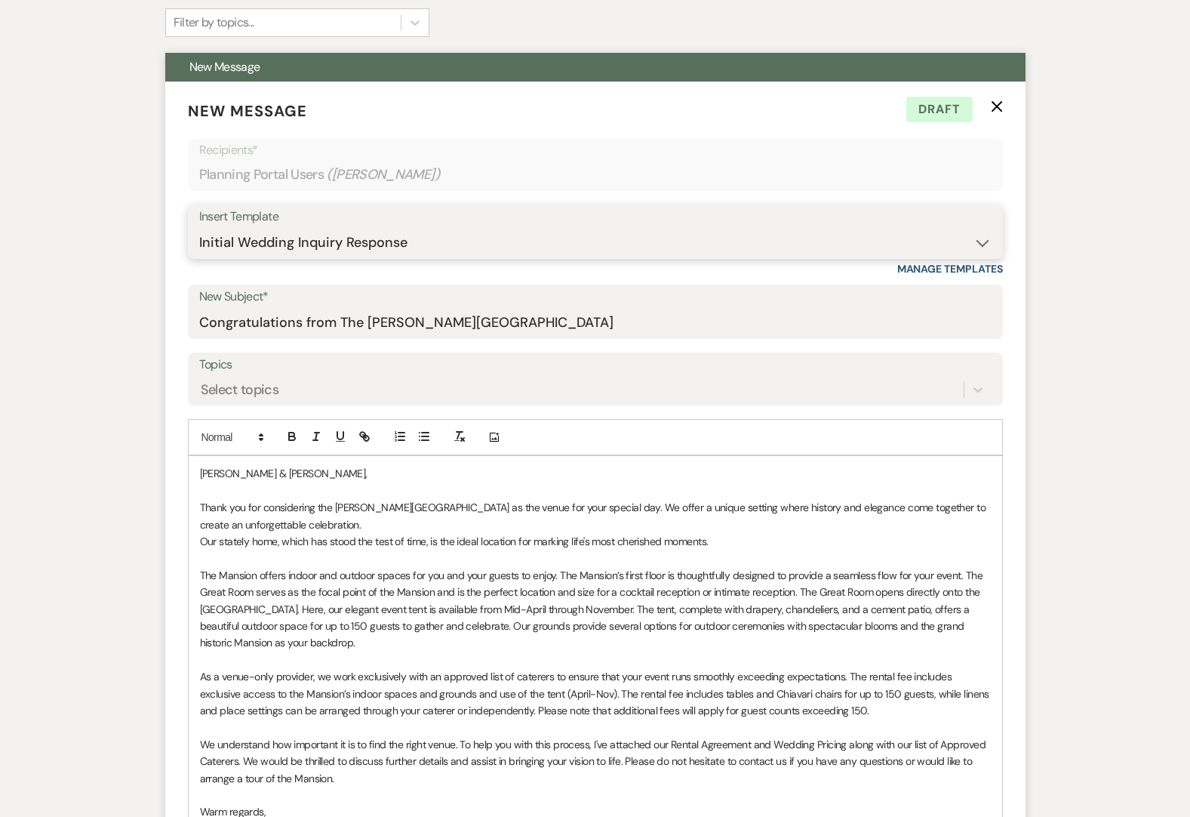
click at [990, 243] on select "-- Initial Inquiry Response Tour Request Response Follow Up Contract (Pre-Booke…" at bounding box center [595, 242] width 793 height 29
select select "4826"
click at [199, 228] on select "-- Initial Inquiry Response Tour Request Response Follow Up Contract (Pre-Booke…" at bounding box center [595, 242] width 793 height 29
type input "Celebration at the [GEOGRAPHIC_DATA]"
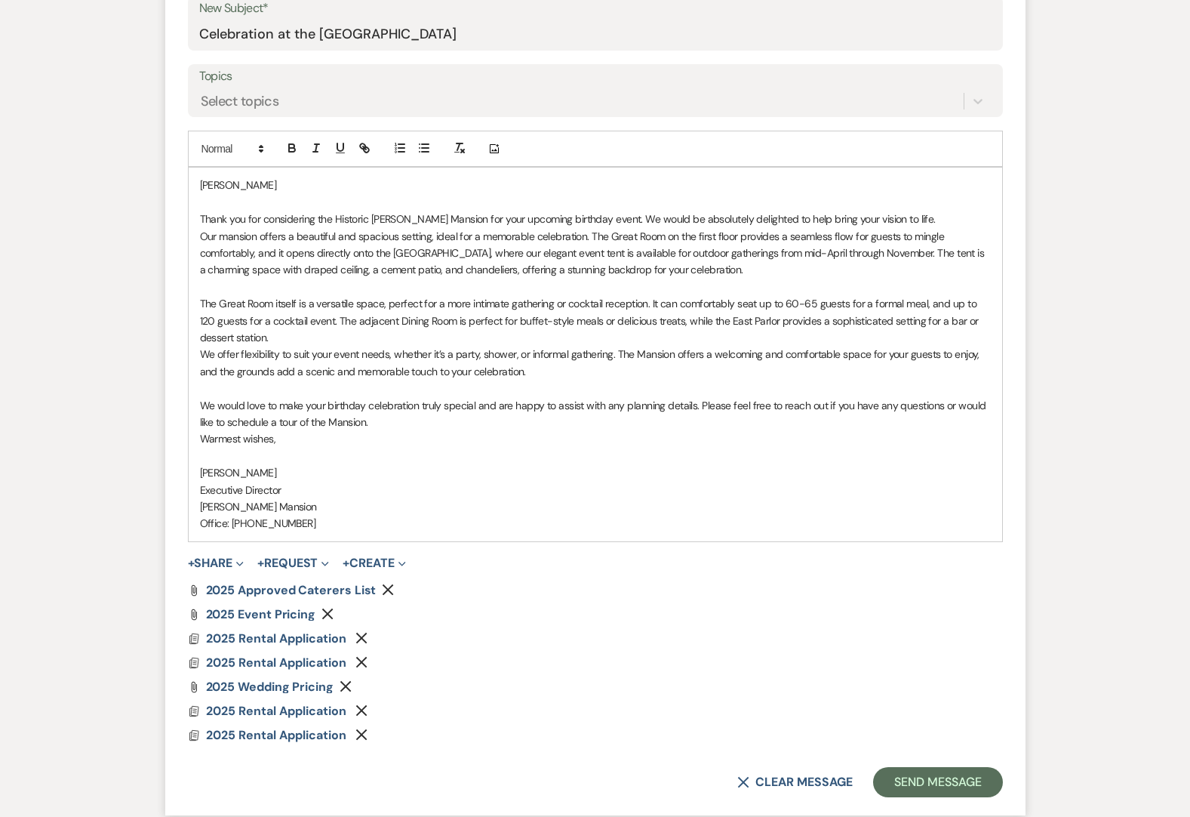
scroll to position [679, 0]
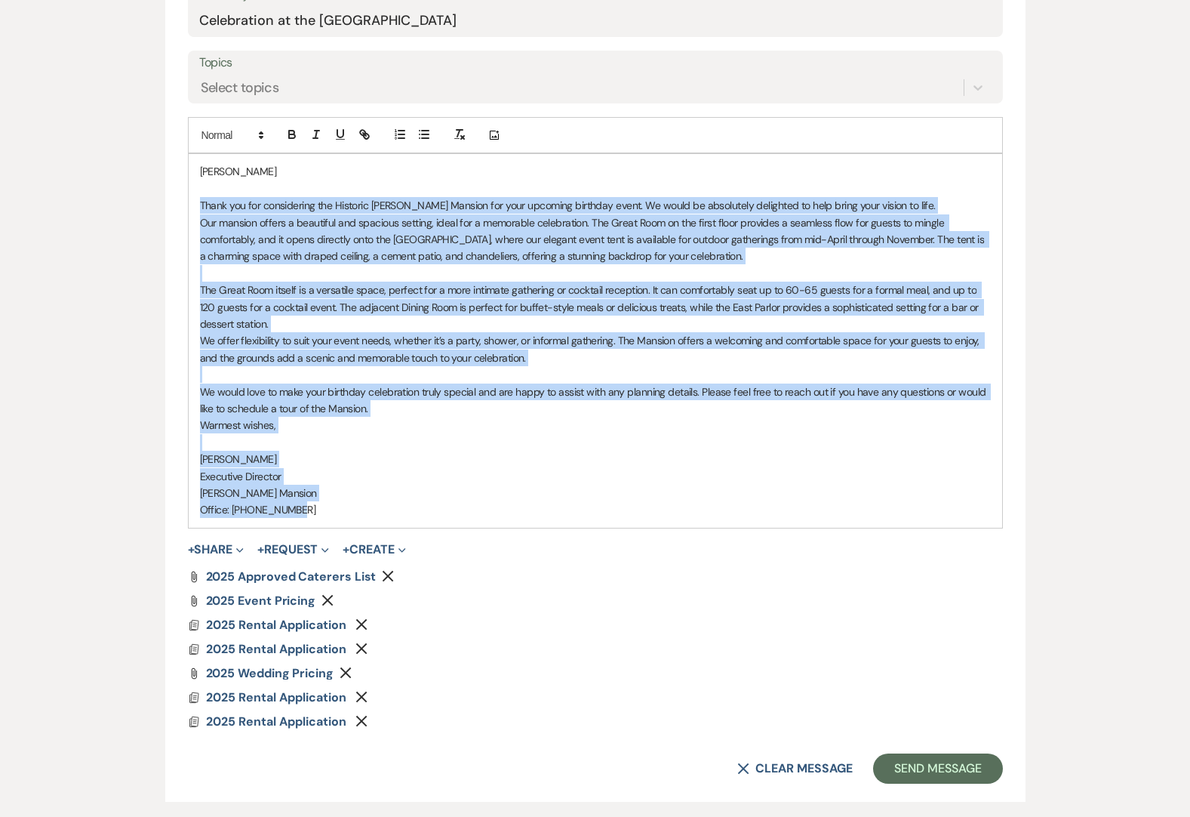
drag, startPoint x: 315, startPoint y: 507, endPoint x: 199, endPoint y: 209, distance: 319.3
click at [199, 209] on div "[PERSON_NAME] Thank you for considering the Historic [PERSON_NAME] Mansion for …" at bounding box center [596, 340] width 814 height 373
copy div "Thank you for considering the Historic [PERSON_NAME] Mansion for your upcoming …"
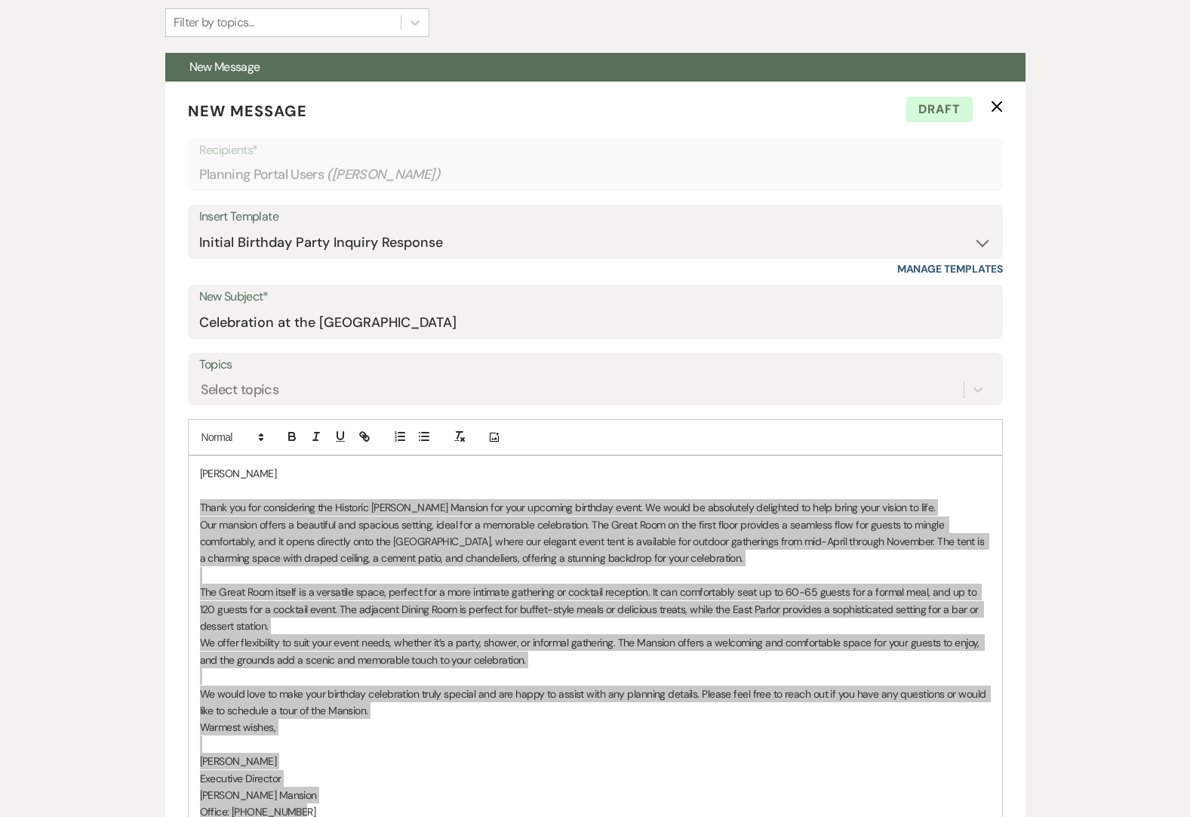
scroll to position [226, 0]
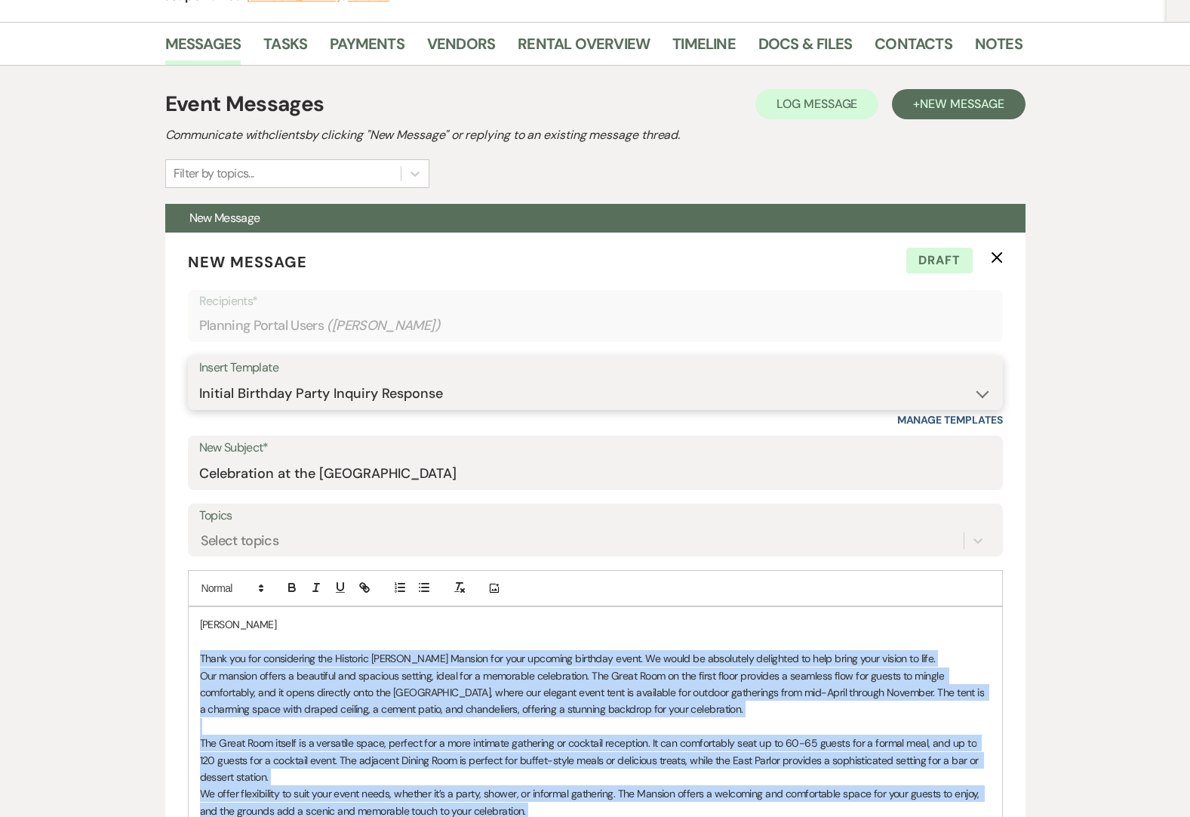
click at [975, 396] on select "-- Initial Inquiry Response Tour Request Response Follow Up Contract (Pre-Booke…" at bounding box center [595, 393] width 793 height 29
select select "16"
click at [199, 379] on select "-- Initial Inquiry Response Tour Request Response Follow Up Contract (Pre-Booke…" at bounding box center [595, 393] width 793 height 29
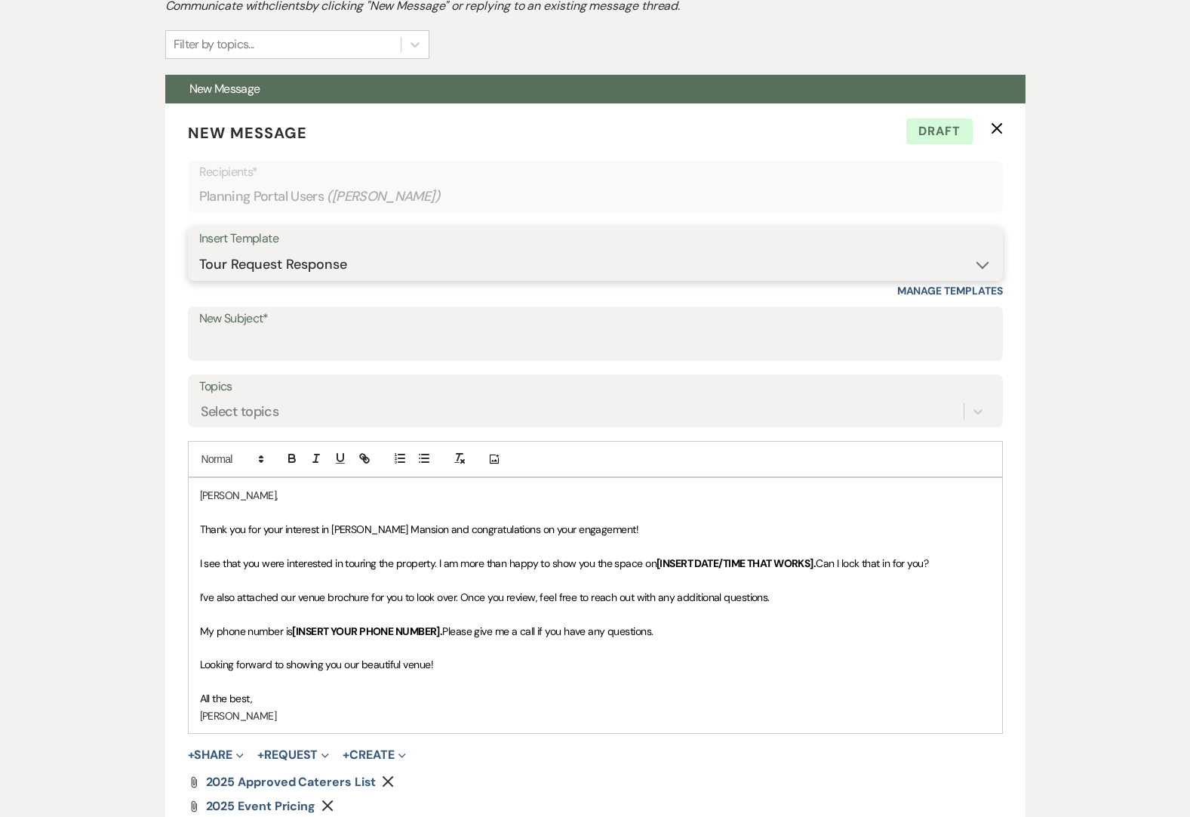
scroll to position [0, 0]
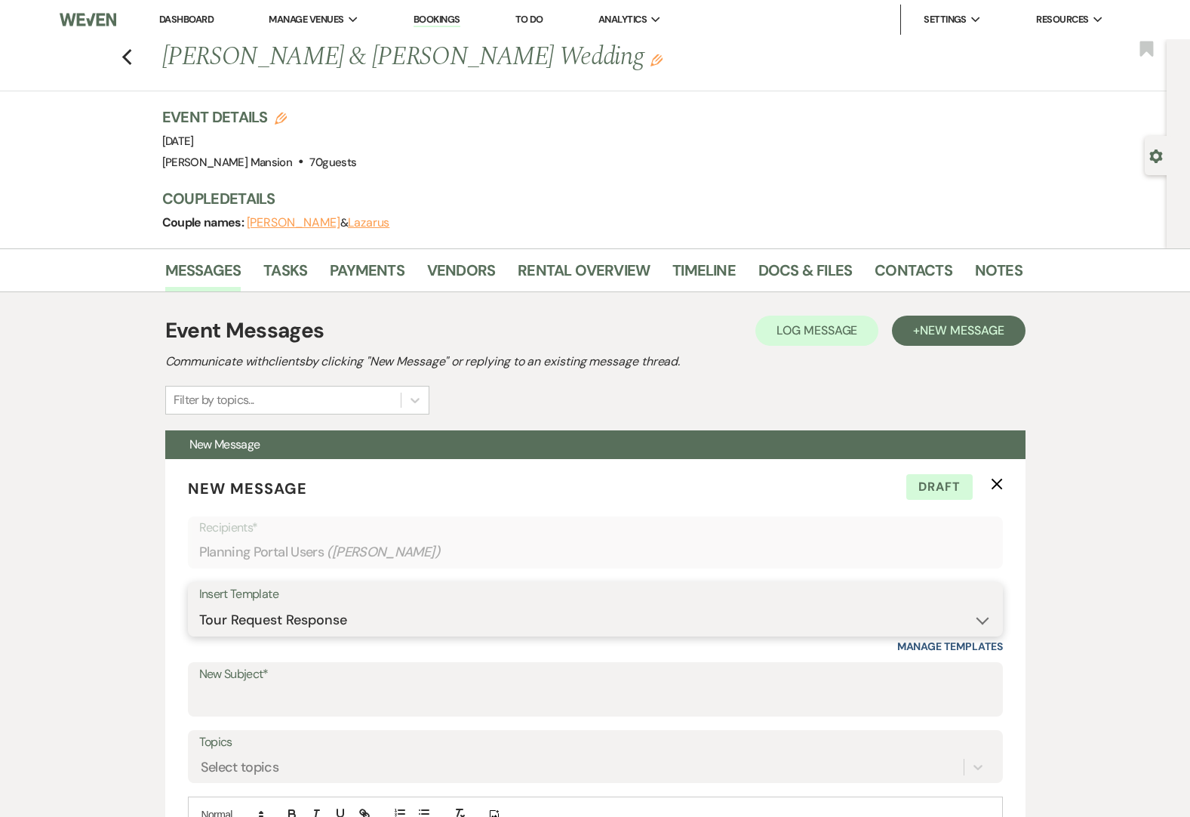
click at [970, 590] on select "-- Initial Inquiry Response Tour Request Response Follow Up Contract (Pre-Booke…" at bounding box center [595, 619] width 793 height 29
select select "4614"
click at [199, 590] on select "-- Initial Inquiry Response Tour Request Response Follow Up Contract (Pre-Booke…" at bounding box center [595, 619] width 793 height 29
type input "Following up from the [PERSON_NAME][GEOGRAPHIC_DATA]"
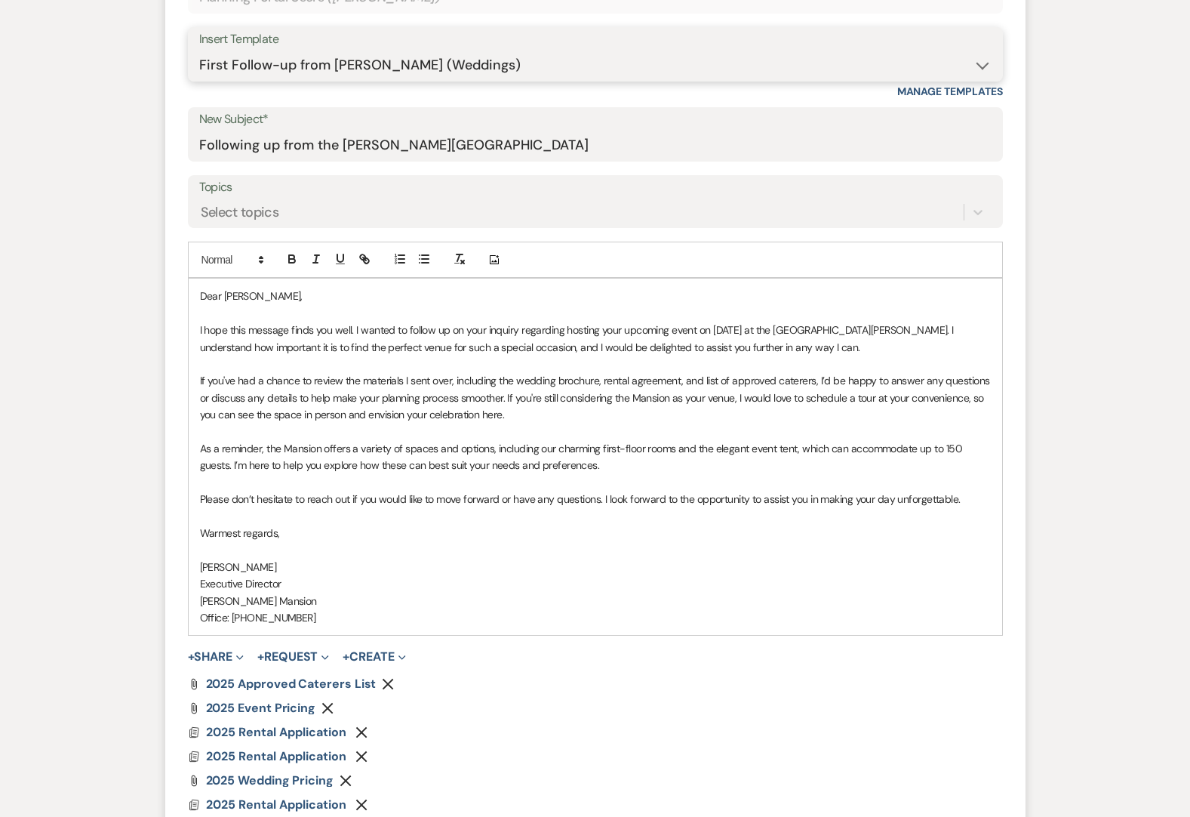
scroll to position [453, 0]
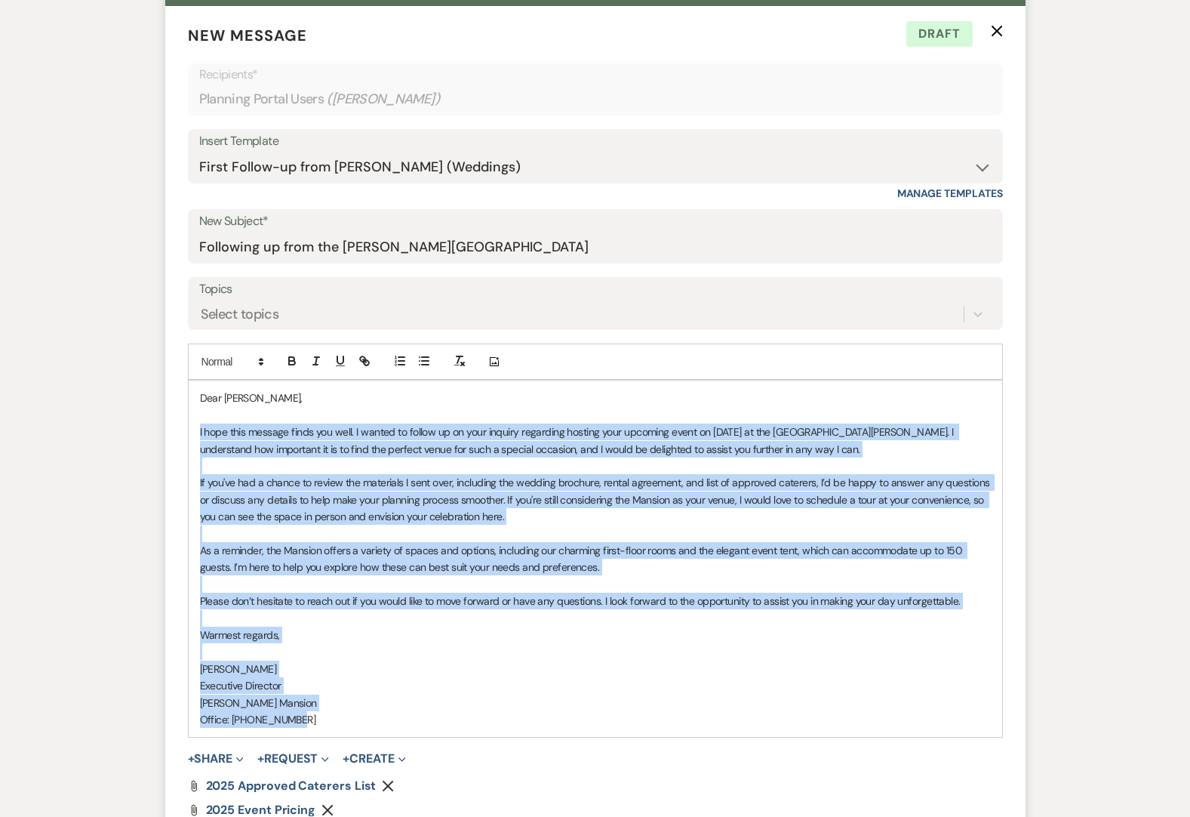
drag, startPoint x: 315, startPoint y: 718, endPoint x: 193, endPoint y: 436, distance: 306.7
click at [193, 436] on div "Dear [PERSON_NAME], I hope this message finds you well. I wanted to follow up o…" at bounding box center [596, 558] width 814 height 356
copy div "L ipsu dolo sitamet conse adi elit. S doeius te incidi ut la etdo magnaal enima…"
click at [988, 165] on select "-- Initial Inquiry Response Tour Request Response Follow Up Contract (Pre-Booke…" at bounding box center [595, 166] width 793 height 29
click at [199, 152] on select "-- Initial Inquiry Response Tour Request Response Follow Up Contract (Pre-Booke…" at bounding box center [595, 166] width 793 height 29
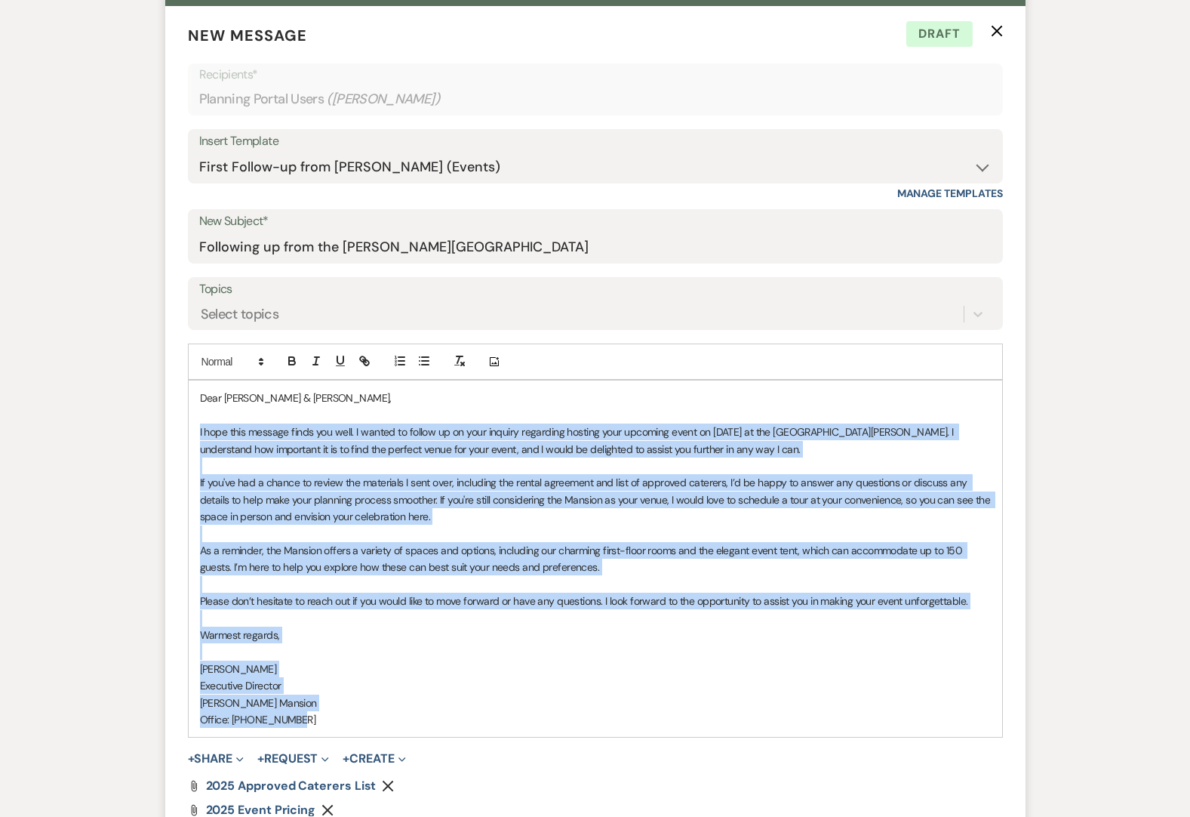
drag, startPoint x: 196, startPoint y: 433, endPoint x: 741, endPoint y: 727, distance: 619.1
click at [741, 590] on div "Dear [PERSON_NAME] & [PERSON_NAME], I hope this message finds you well. I wante…" at bounding box center [596, 558] width 814 height 356
copy div "L ipsu dolo sitamet conse adi elit. S doeius te incidi ut la etdo magnaal enima…"
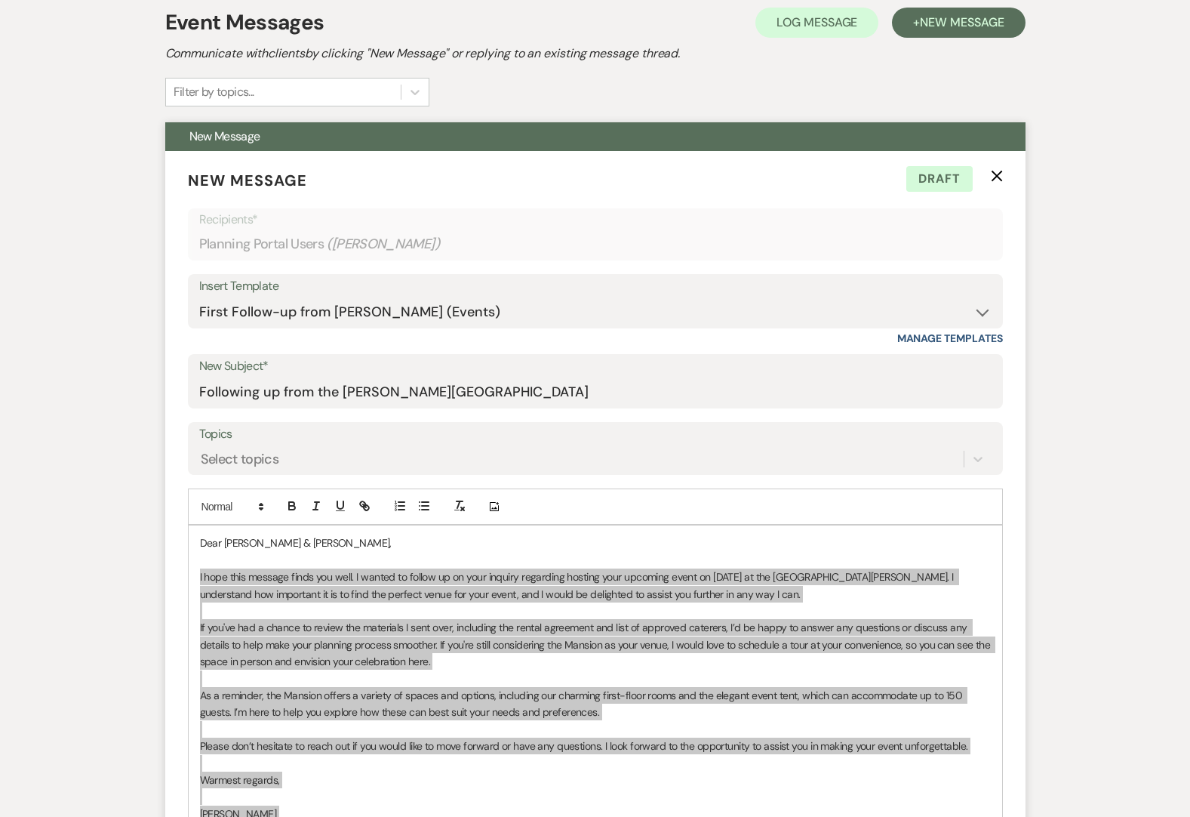
scroll to position [302, 0]
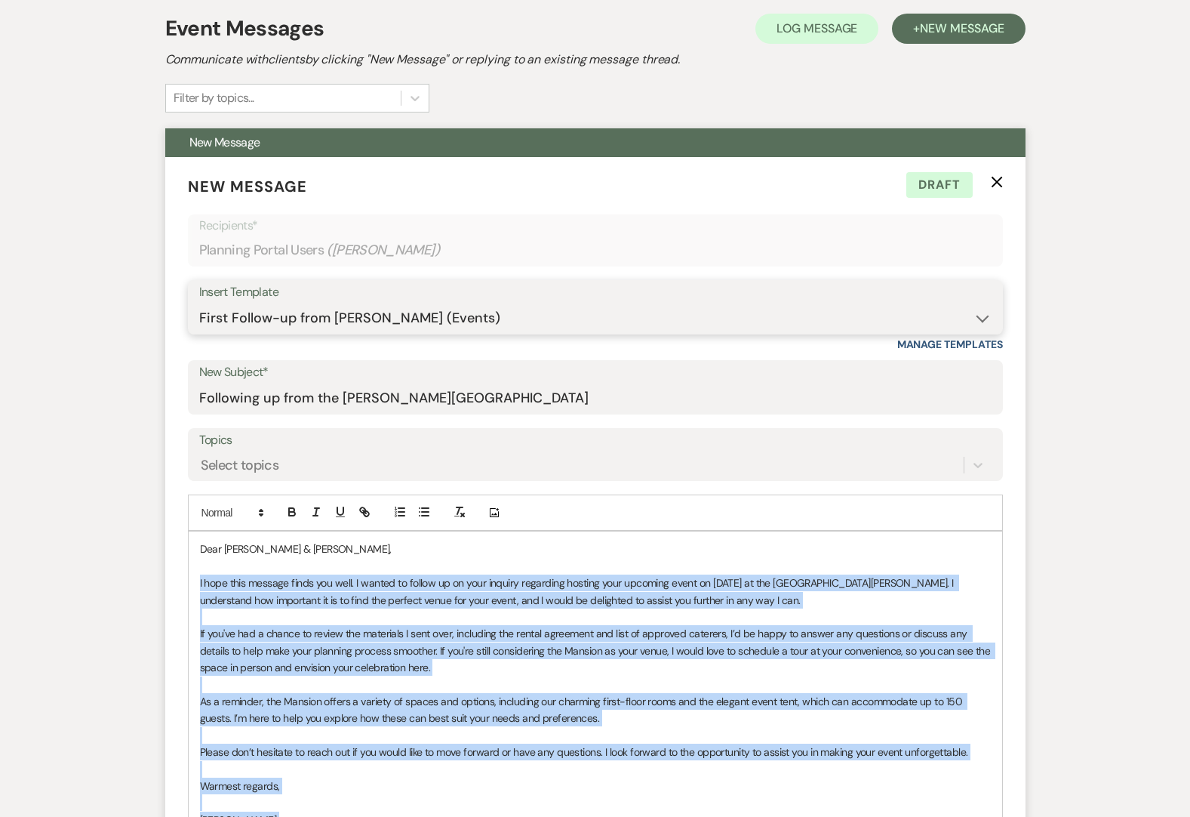
click at [981, 319] on select "-- Initial Inquiry Response Tour Request Response Follow Up Contract (Pre-Booke…" at bounding box center [595, 317] width 793 height 29
select select "4709"
click at [199, 303] on select "-- Initial Inquiry Response Tour Request Response Follow Up Contract (Pre-Booke…" at bounding box center [595, 317] width 793 height 29
type input "A Reminder from the [PERSON_NAME][GEOGRAPHIC_DATA]: Your Payment is Due"
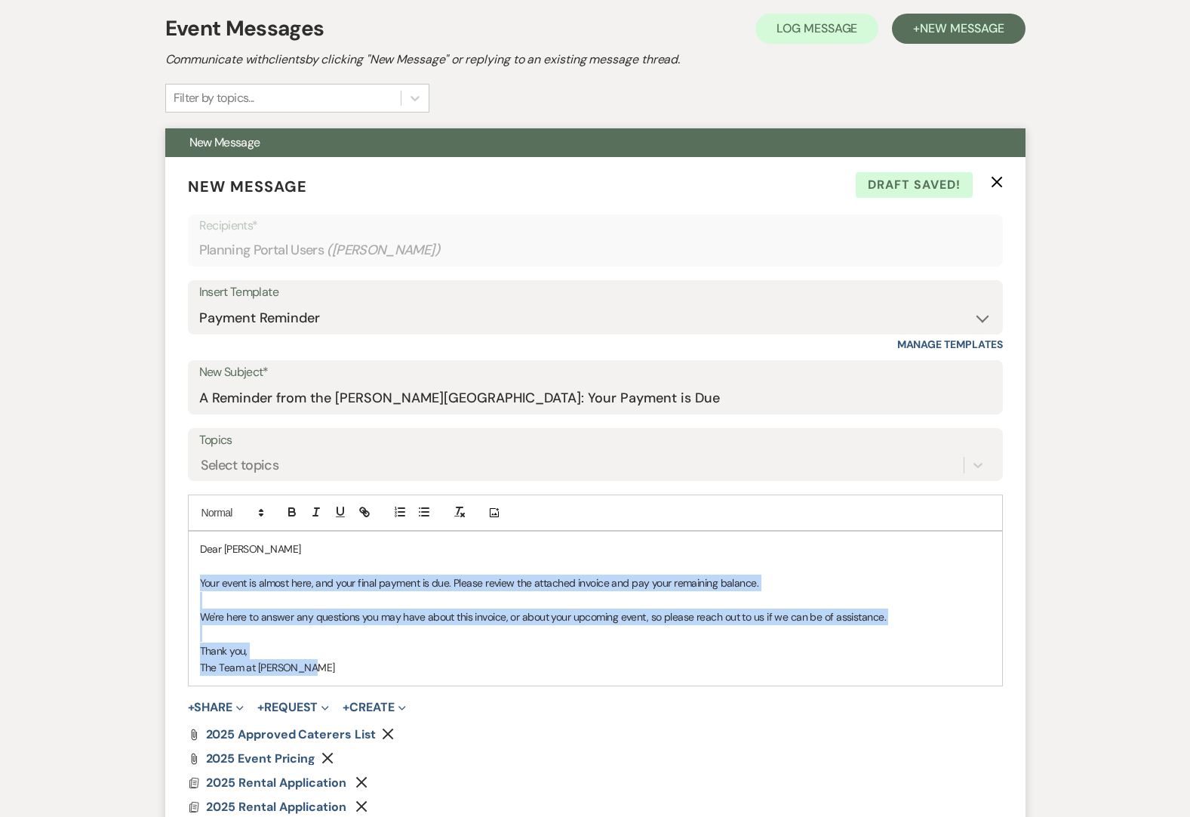
drag, startPoint x: 314, startPoint y: 669, endPoint x: 201, endPoint y: 587, distance: 139.5
click at [201, 587] on div "Dear [PERSON_NAME] Your event is almost here, and your final payment is due. Pl…" at bounding box center [596, 607] width 814 height 153
copy div "Your event is almost here, and your final payment is due. Please review the att…"
click at [984, 319] on select "-- Initial Inquiry Response Tour Request Response Follow Up Contract (Pre-Booke…" at bounding box center [595, 317] width 793 height 29
select select "5055"
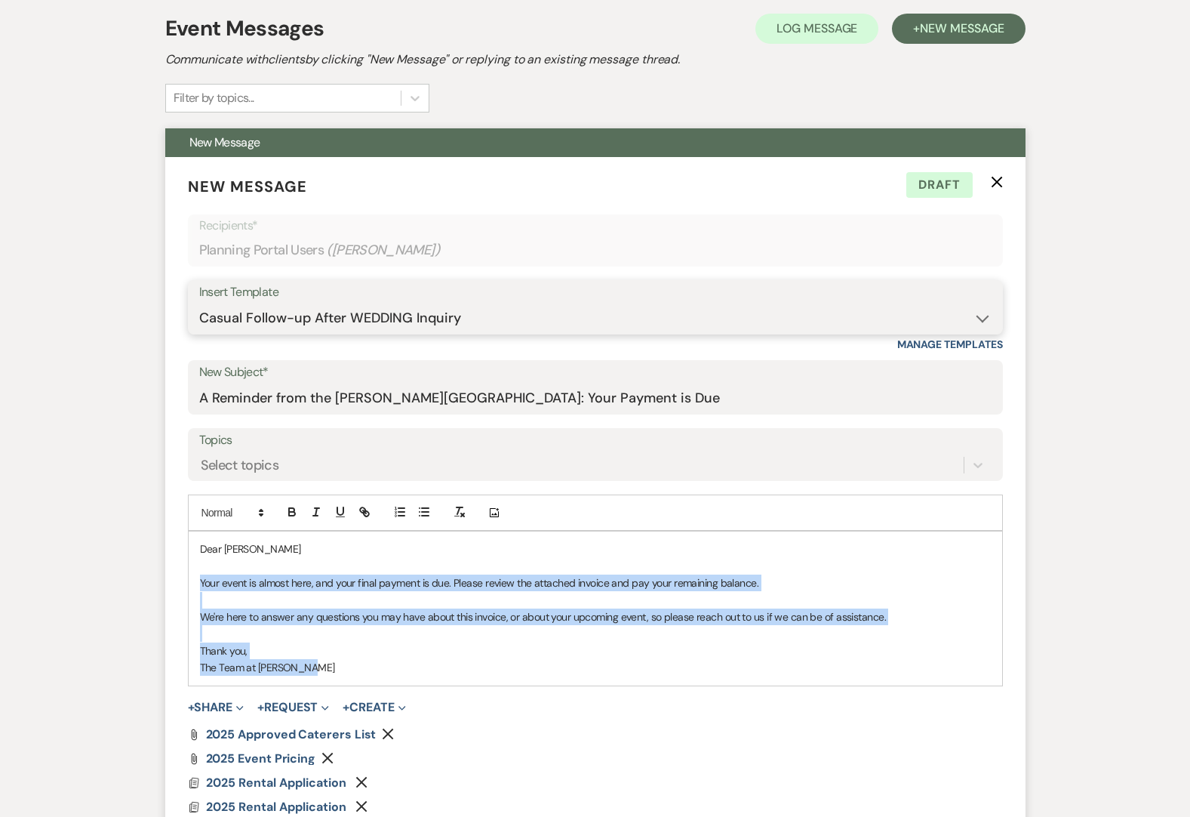
click at [199, 303] on select "-- Initial Inquiry Response Tour Request Response Follow Up Contract (Pre-Booke…" at bounding box center [595, 317] width 793 height 29
type input "Tag, You're It – Checking In About Your Wedding Venue 🌟"
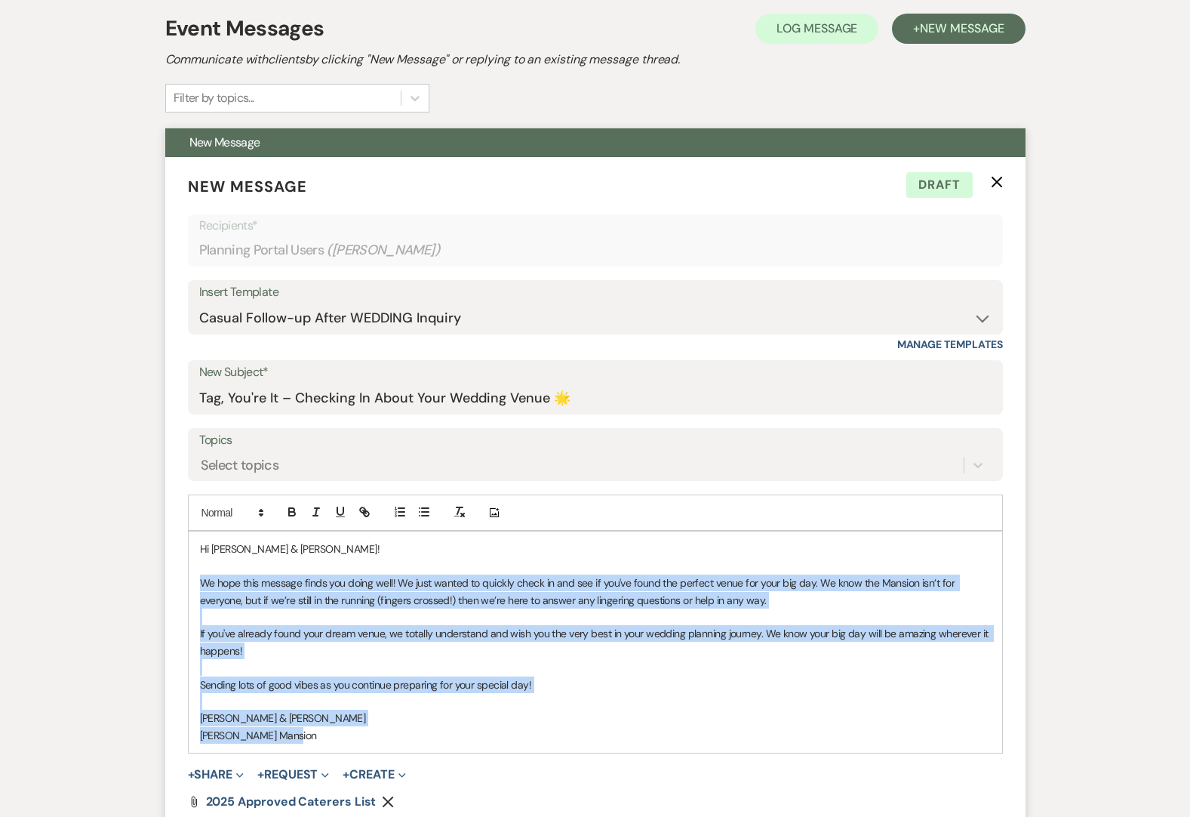
drag, startPoint x: 305, startPoint y: 737, endPoint x: 197, endPoint y: 584, distance: 186.8
click at [197, 584] on div "Hi [PERSON_NAME] & [PERSON_NAME]! We hope this message finds you doing well! We…" at bounding box center [596, 641] width 814 height 221
click at [984, 319] on select "-- Initial Inquiry Response Tour Request Response Follow Up Contract (Pre-Booke…" at bounding box center [595, 317] width 793 height 29
select select "5069"
click at [199, 303] on select "-- Initial Inquiry Response Tour Request Response Follow Up Contract (Pre-Booke…" at bounding box center [595, 317] width 793 height 29
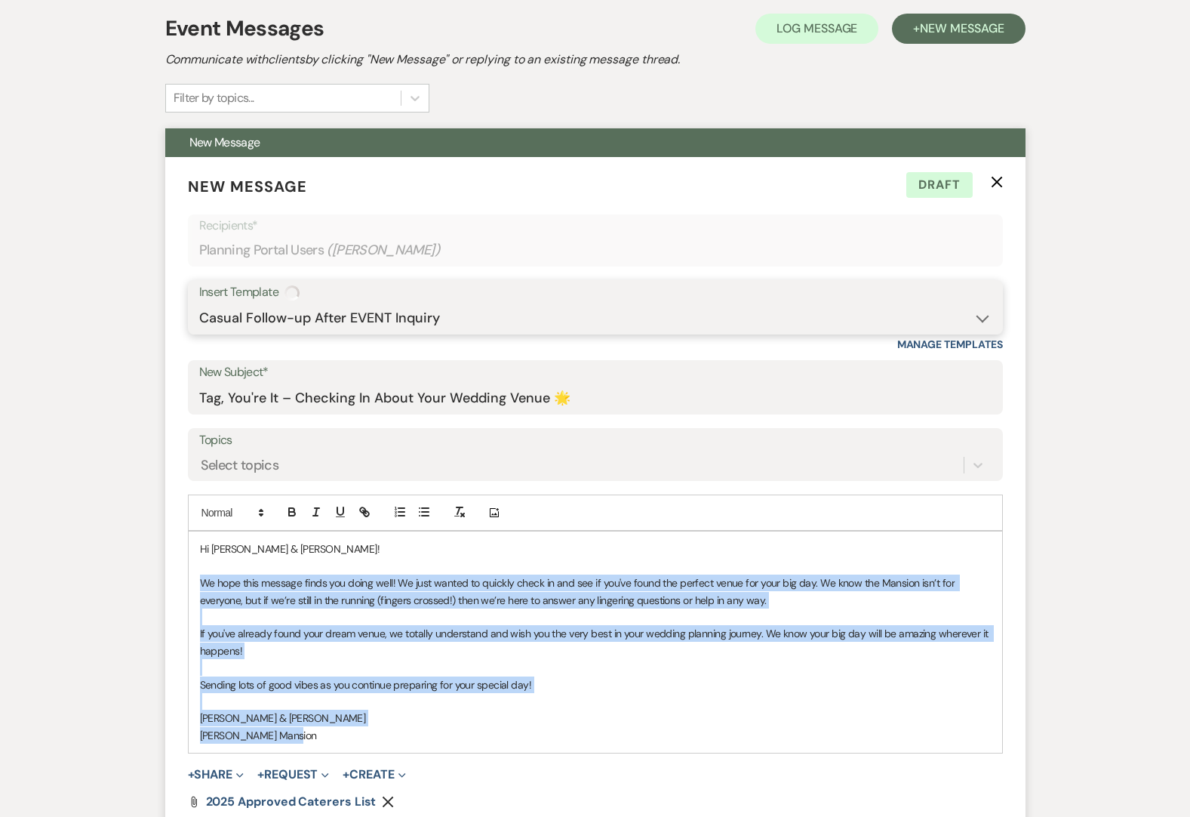
type input "Tag, You're It – Checking In About Your Event Venue 🌟"
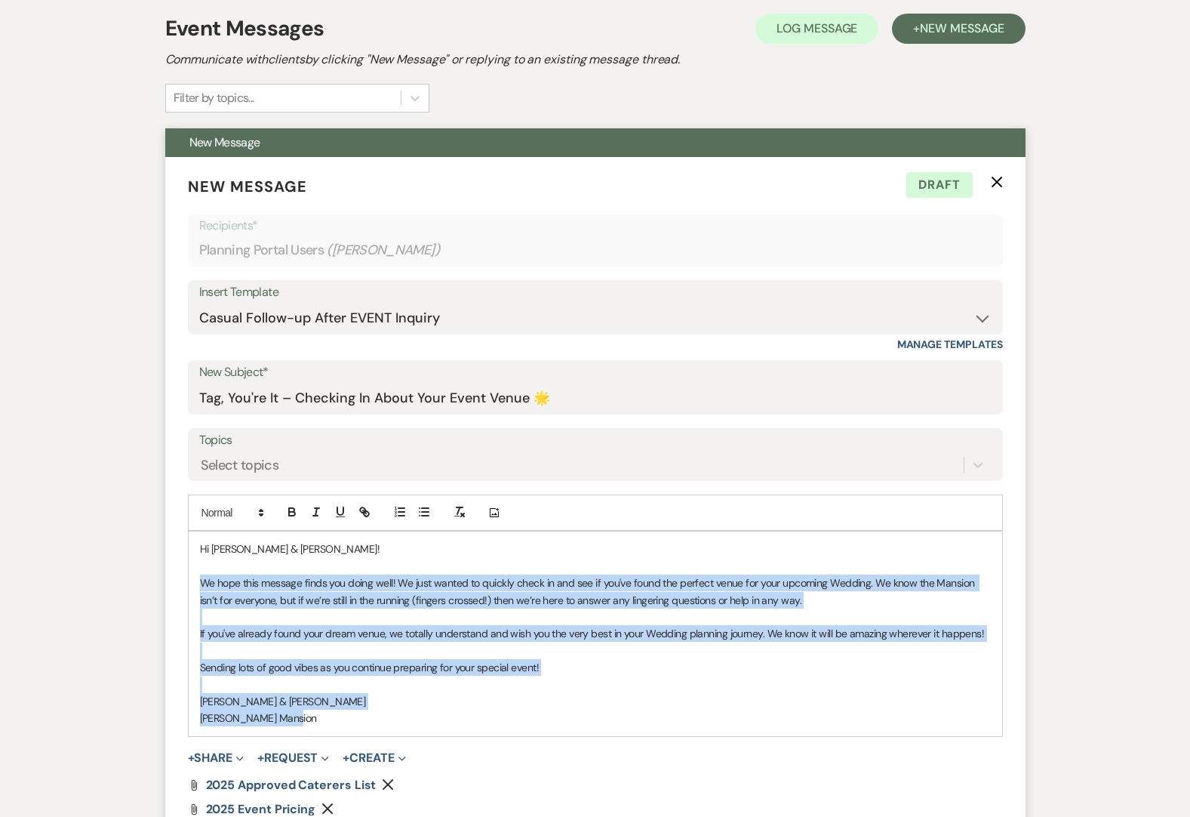
drag, startPoint x: 306, startPoint y: 719, endPoint x: 192, endPoint y: 587, distance: 174.5
click at [192, 587] on div "Hi [PERSON_NAME] & [PERSON_NAME]! We hope this message finds you doing well! We…" at bounding box center [596, 633] width 814 height 204
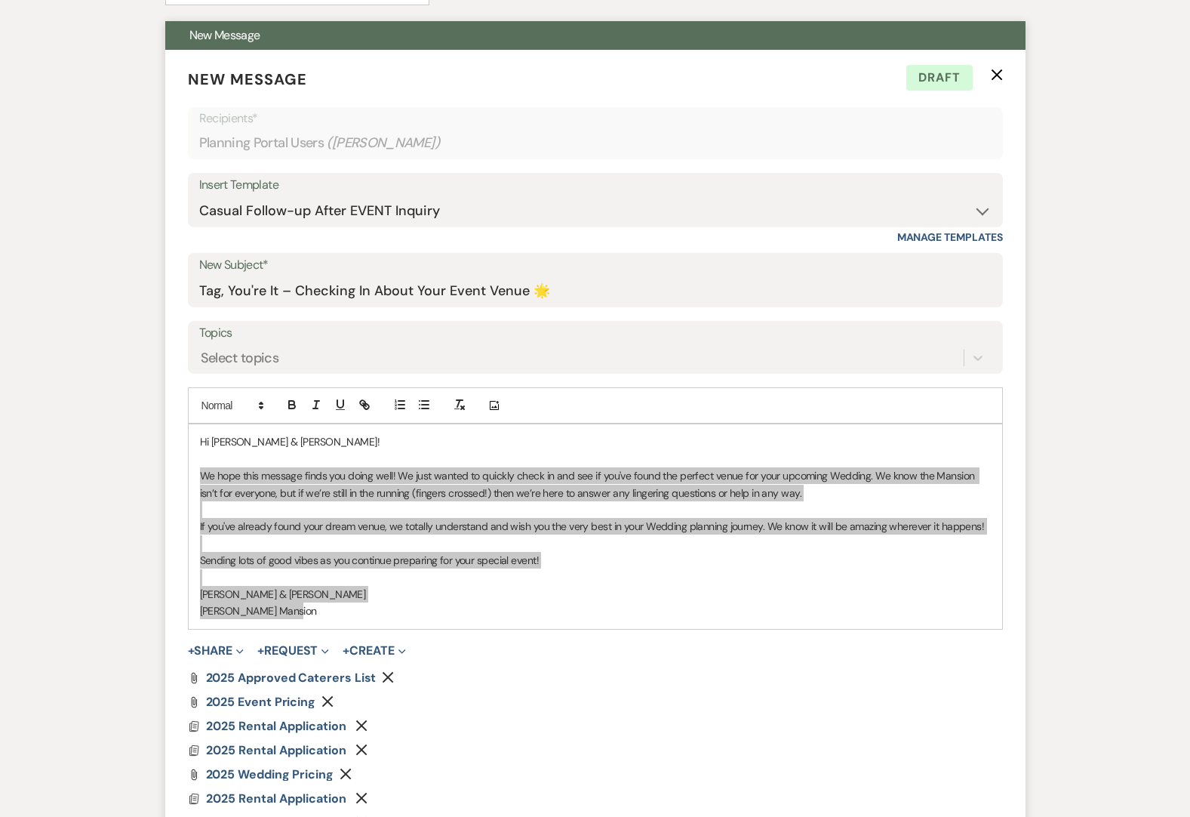
scroll to position [226, 0]
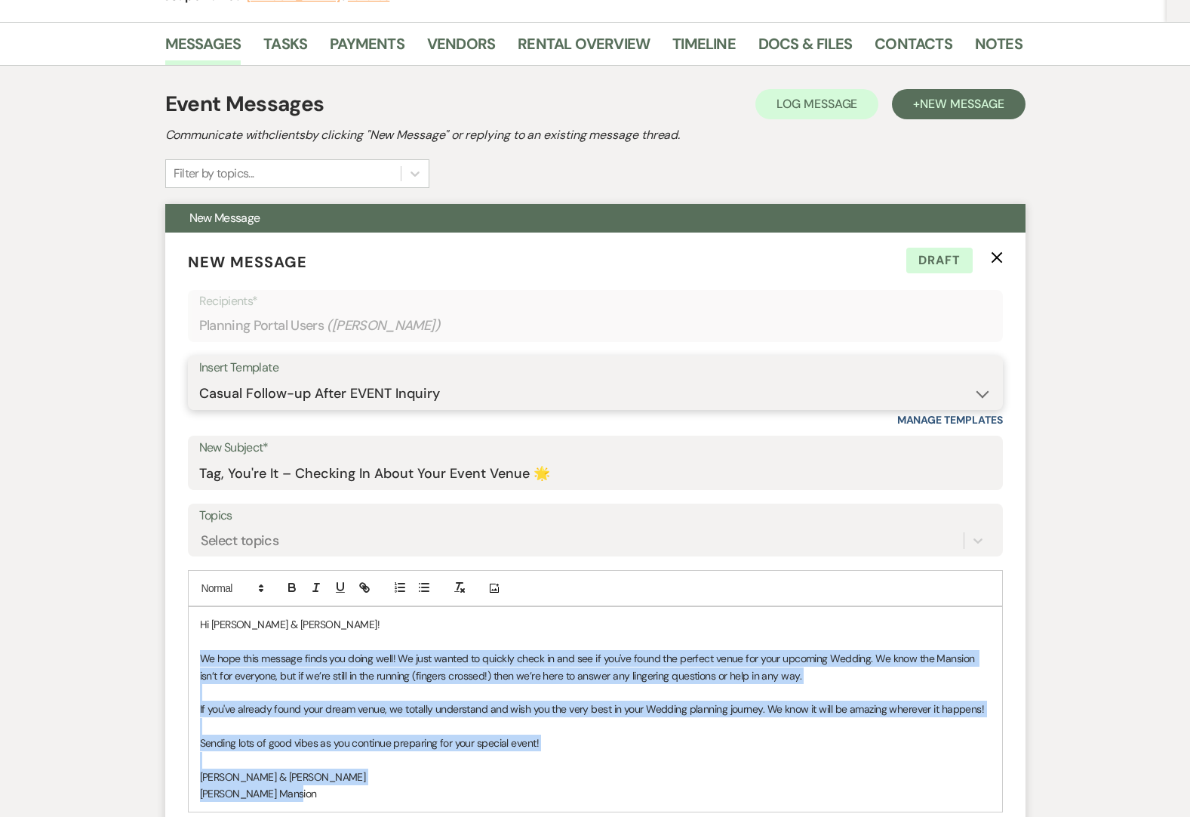
click at [981, 396] on select "-- Initial Inquiry Response Tour Request Response Follow Up Contract (Pre-Booke…" at bounding box center [595, 393] width 793 height 29
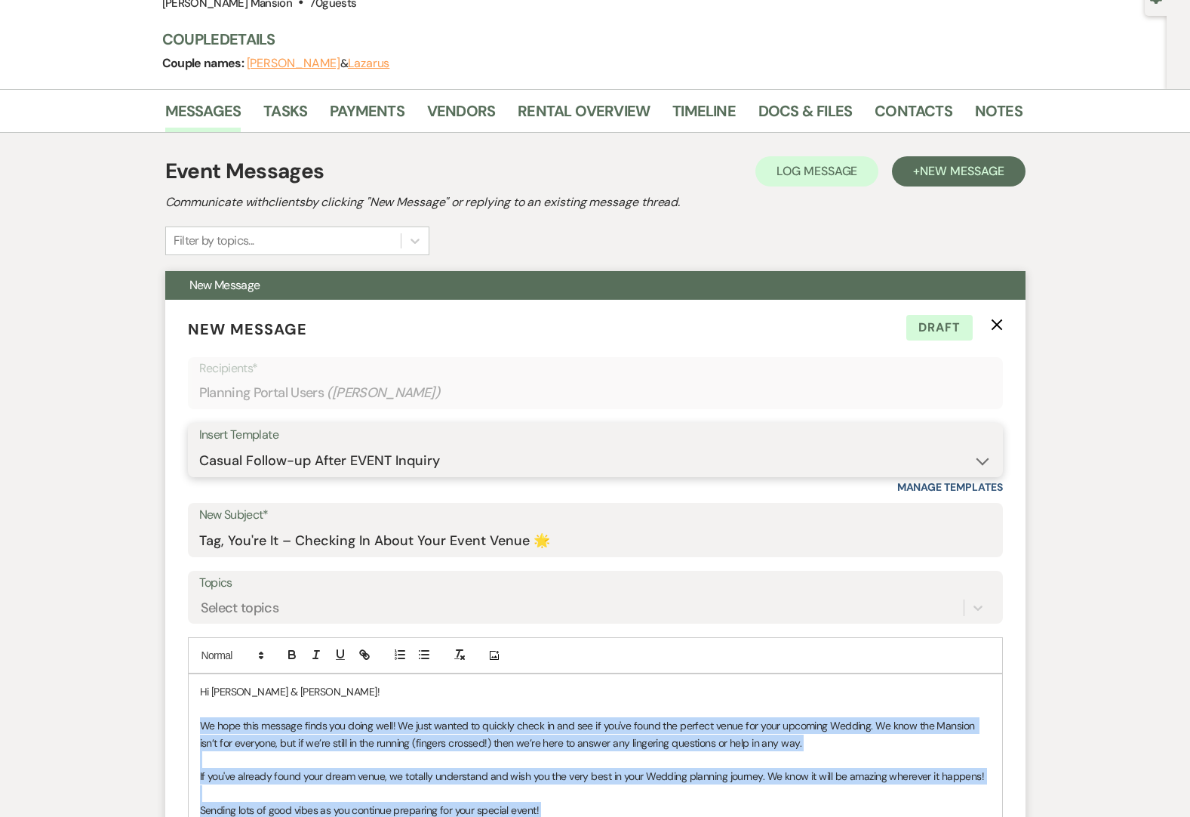
scroll to position [151, 0]
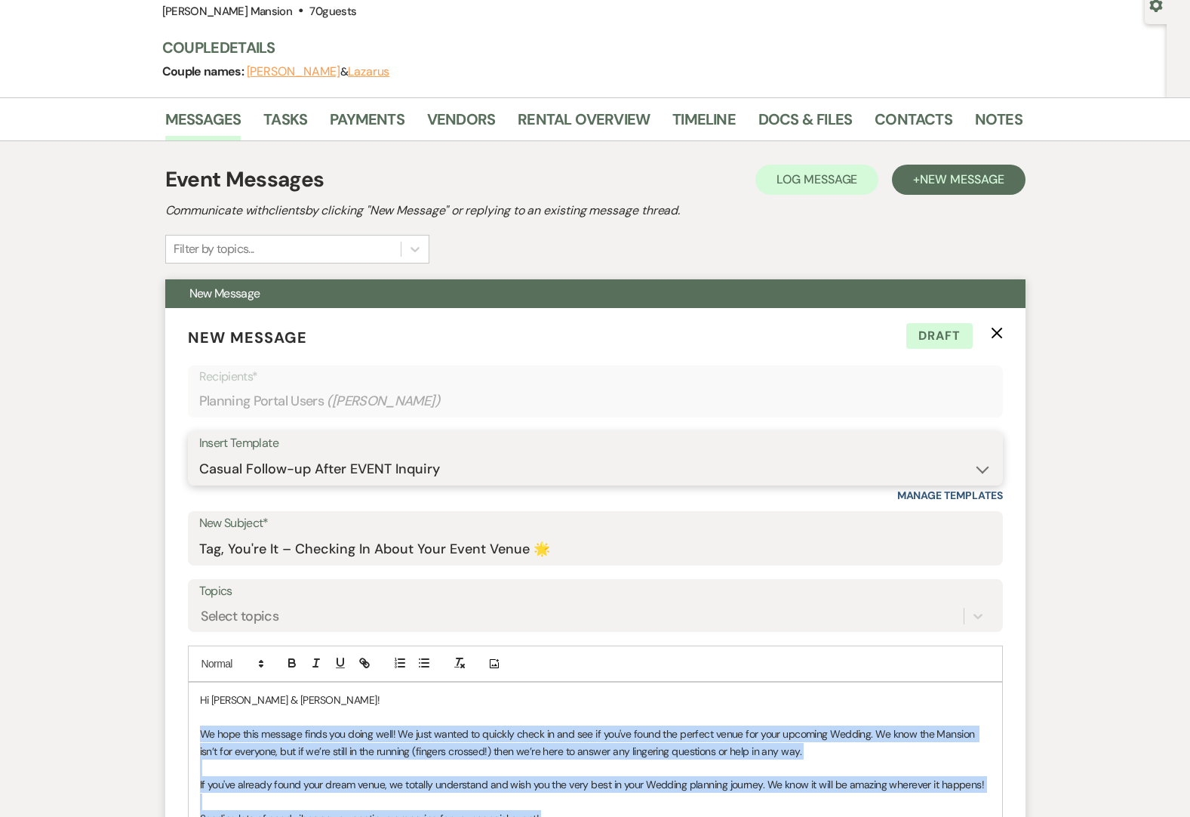
click at [985, 469] on select "-- Initial Inquiry Response Tour Request Response Follow Up Contract (Pre-Booke…" at bounding box center [595, 468] width 793 height 29
select select "5502"
click at [199, 454] on select "-- Initial Inquiry Response Tour Request Response Follow Up Contract (Pre-Booke…" at bounding box center [595, 468] width 793 height 29
type input "Thank you from the Team at the [PERSON_NAME][GEOGRAPHIC_DATA]"
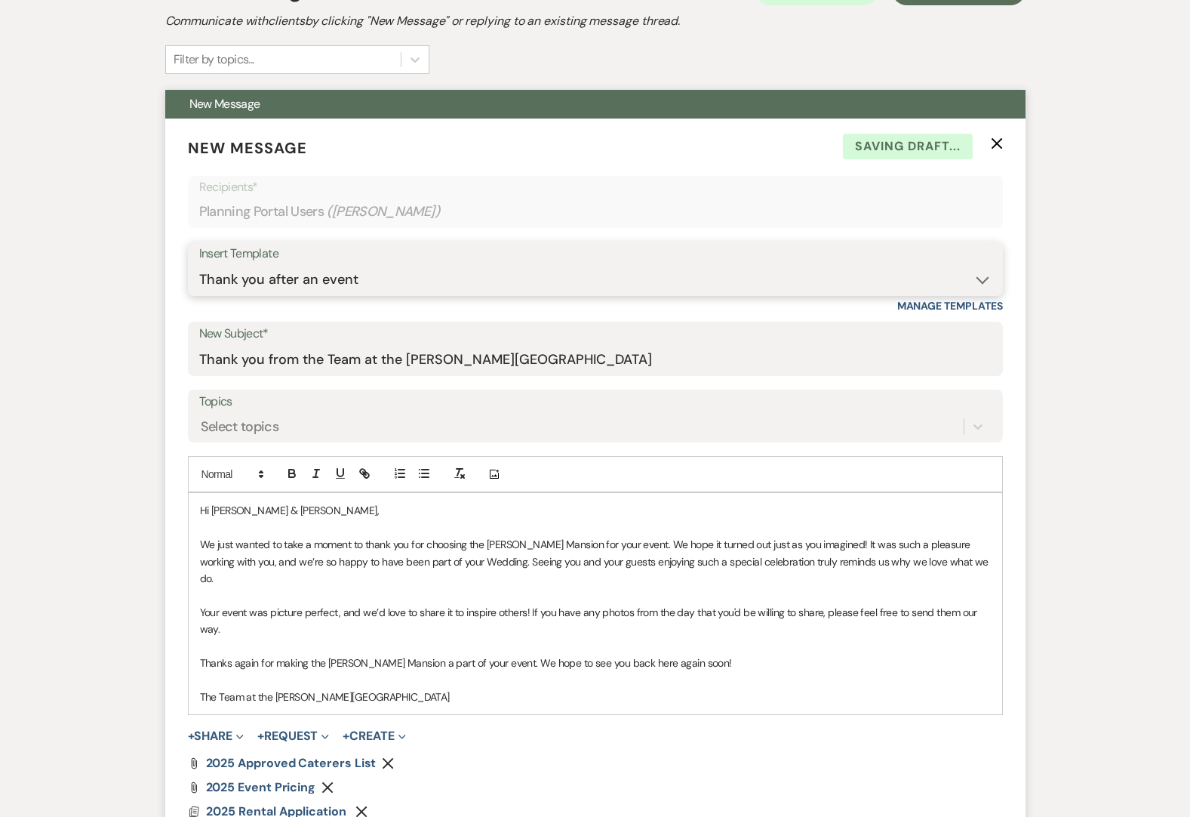
scroll to position [377, 0]
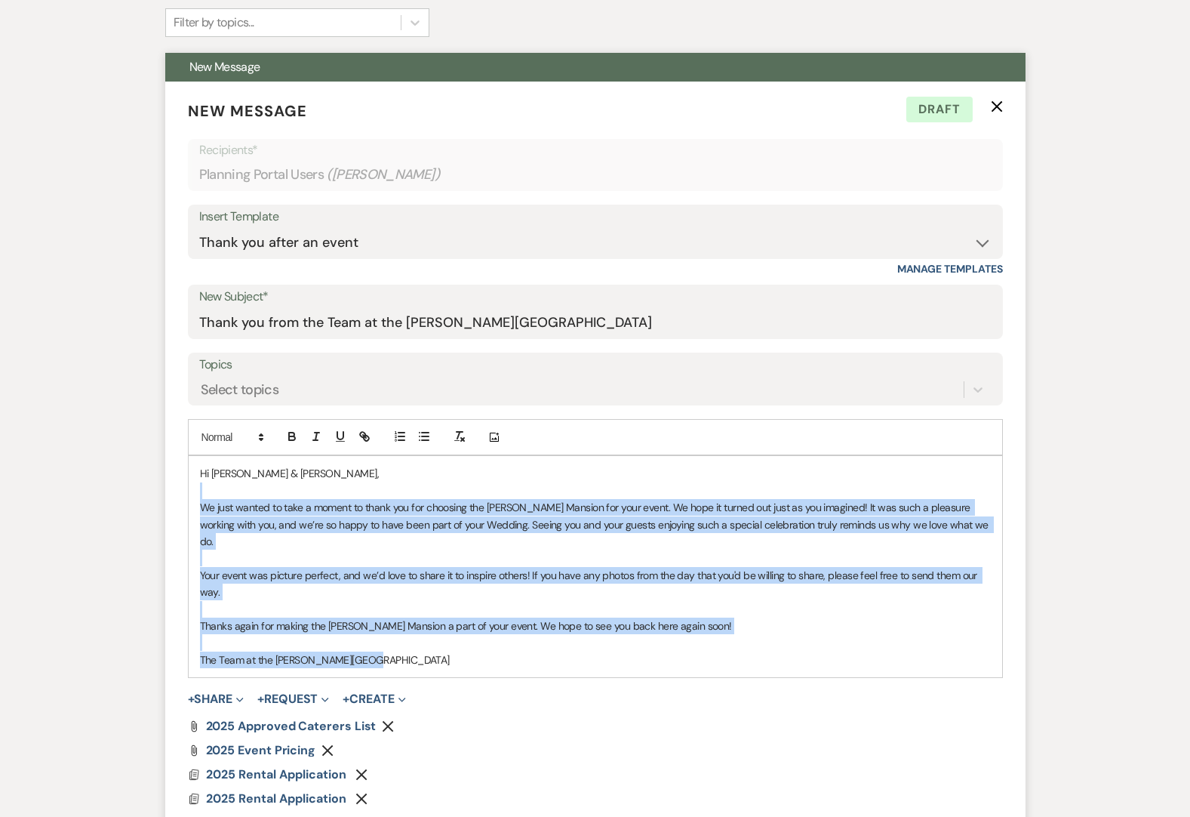
drag, startPoint x: 390, startPoint y: 647, endPoint x: 207, endPoint y: 490, distance: 241.5
click at [207, 490] on div "Hi [PERSON_NAME] & [PERSON_NAME], We just wanted to take a moment to thank you …" at bounding box center [596, 566] width 814 height 221
